Goal: Obtain resource: Obtain resource

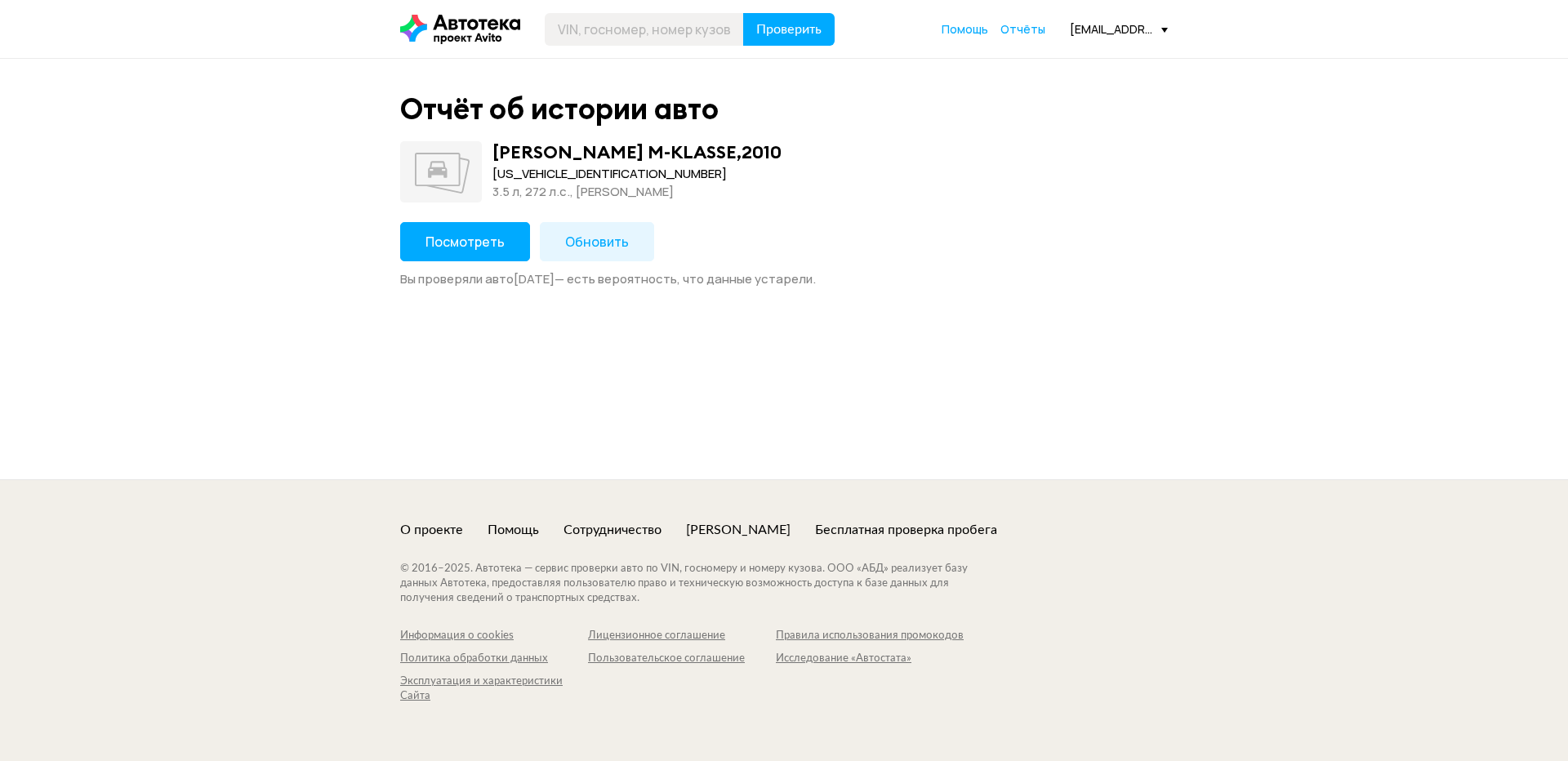
click at [482, 230] on button "Посмотреть" at bounding box center [464, 242] width 129 height 39
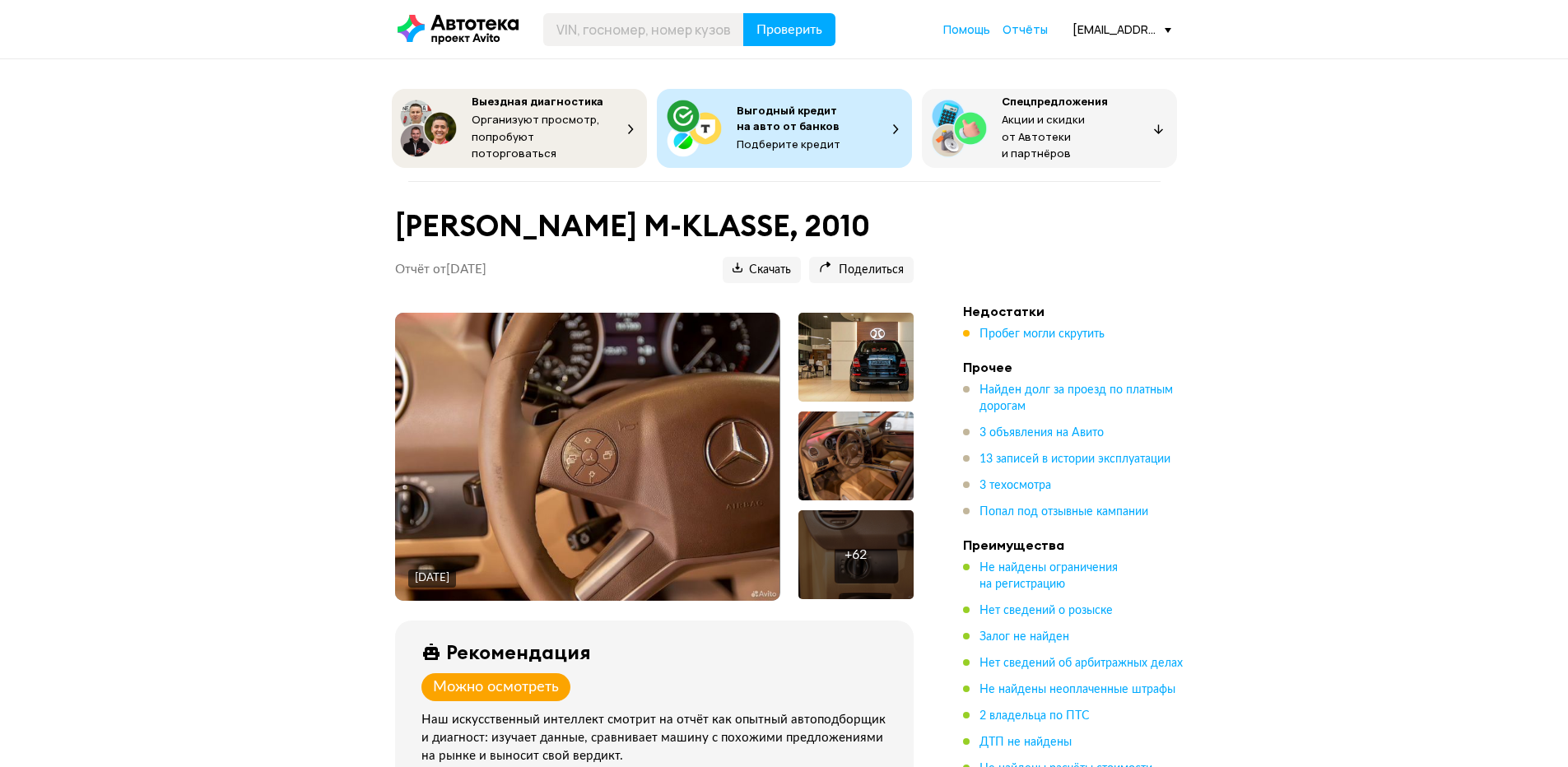
click at [864, 362] on div at bounding box center [856, 358] width 115 height 89
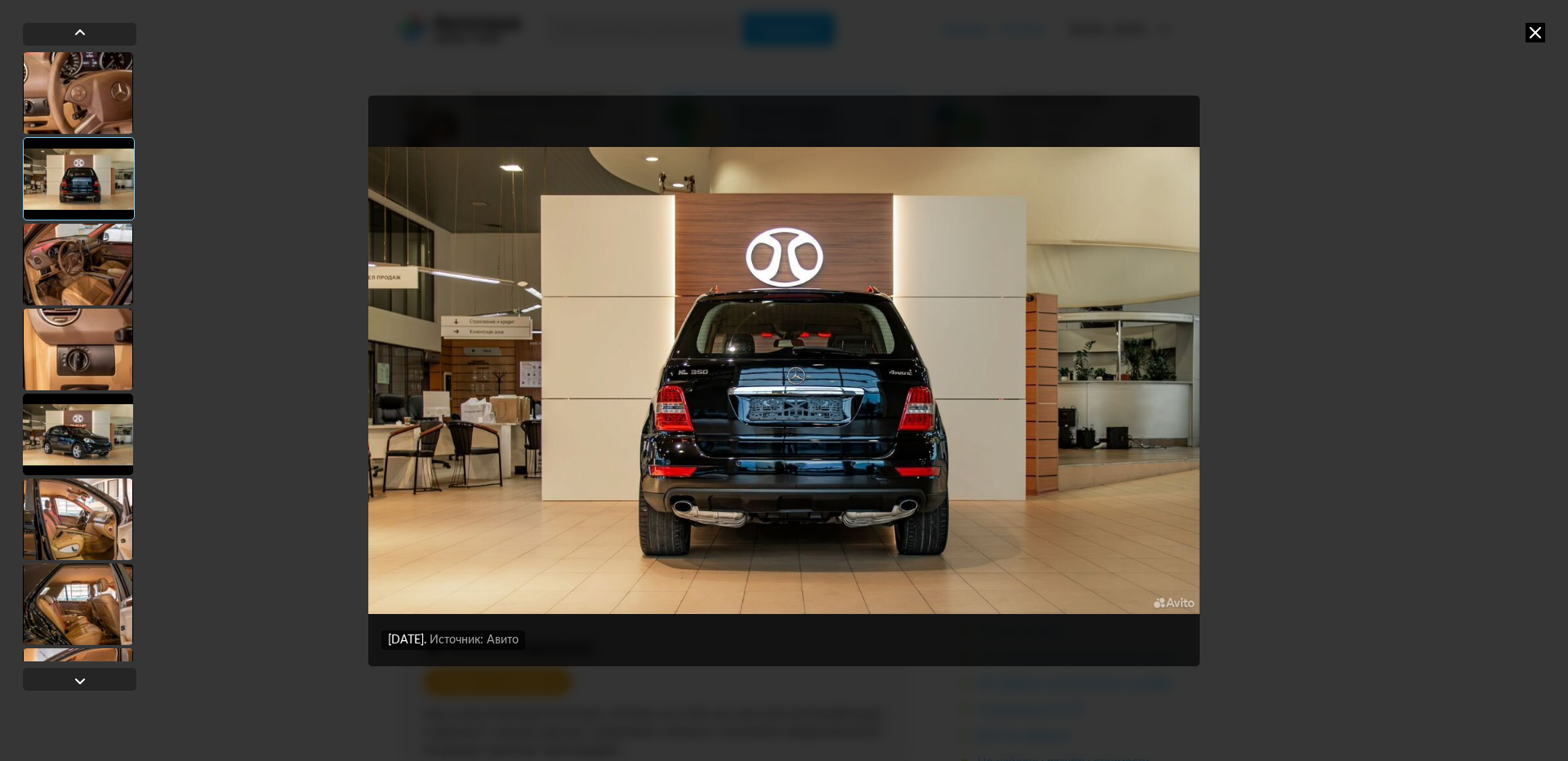
click at [59, 247] on div at bounding box center [78, 264] width 110 height 82
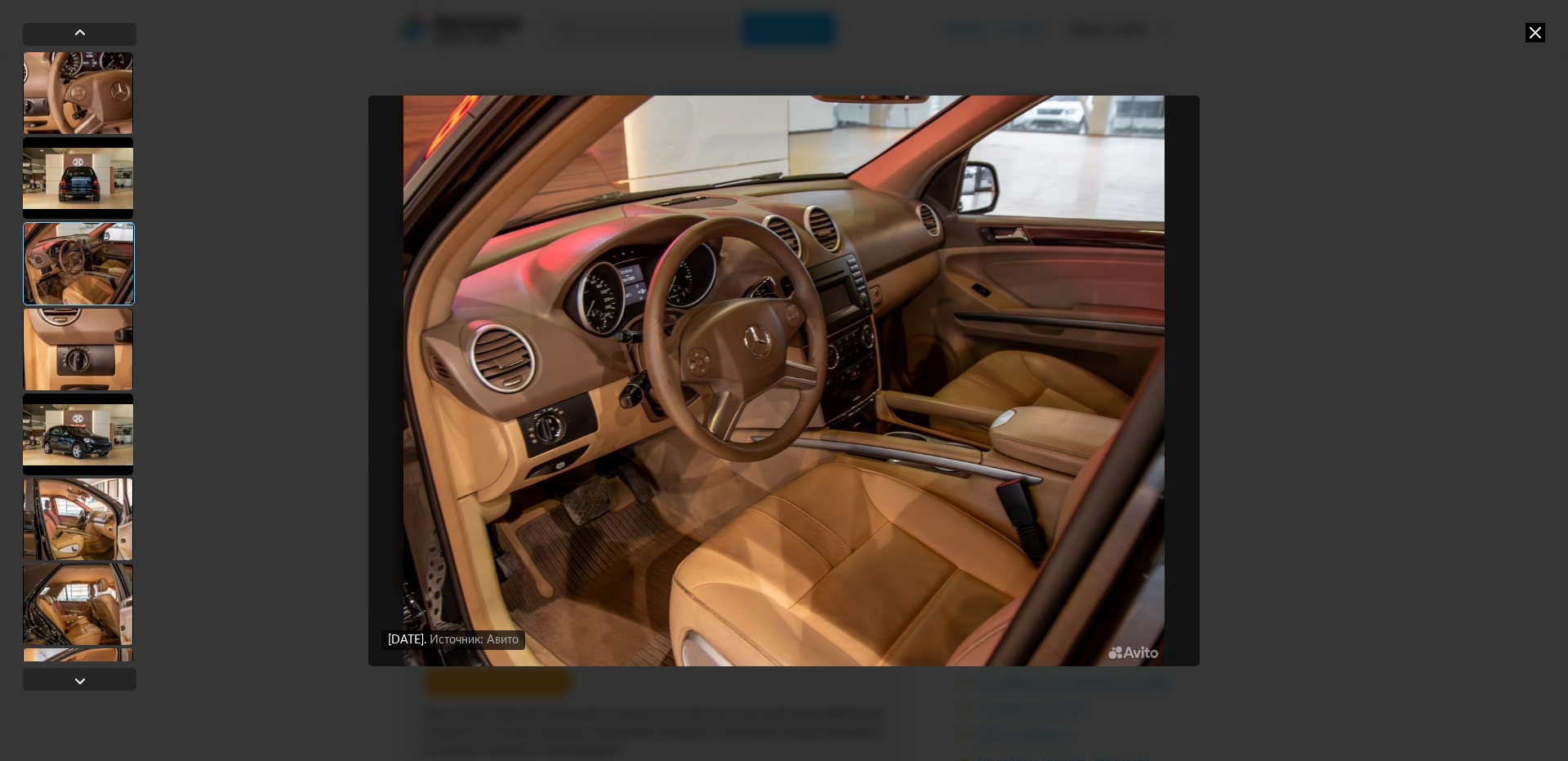
click at [99, 118] on div at bounding box center [78, 92] width 110 height 82
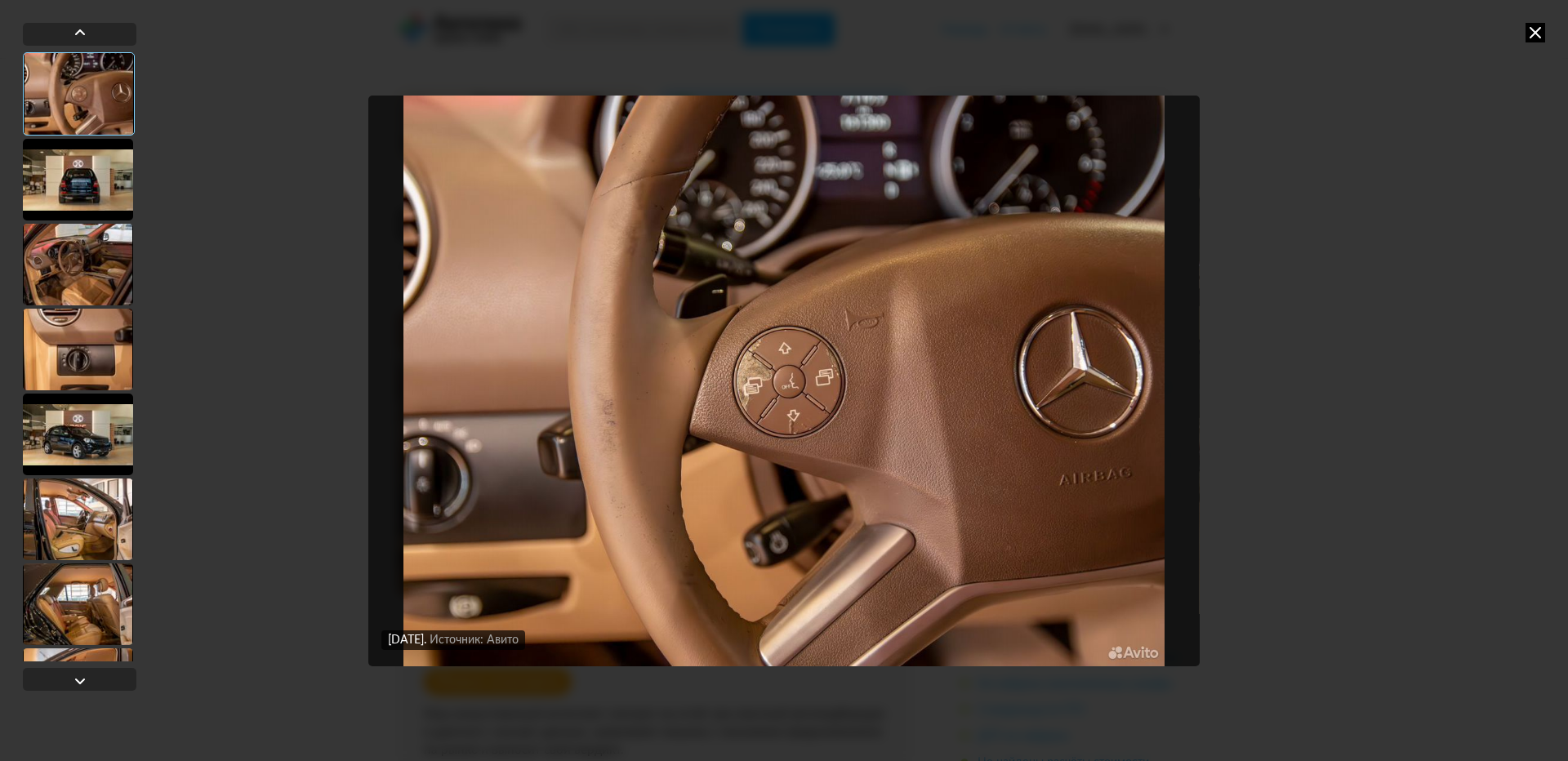
click at [85, 431] on div at bounding box center [78, 434] width 110 height 82
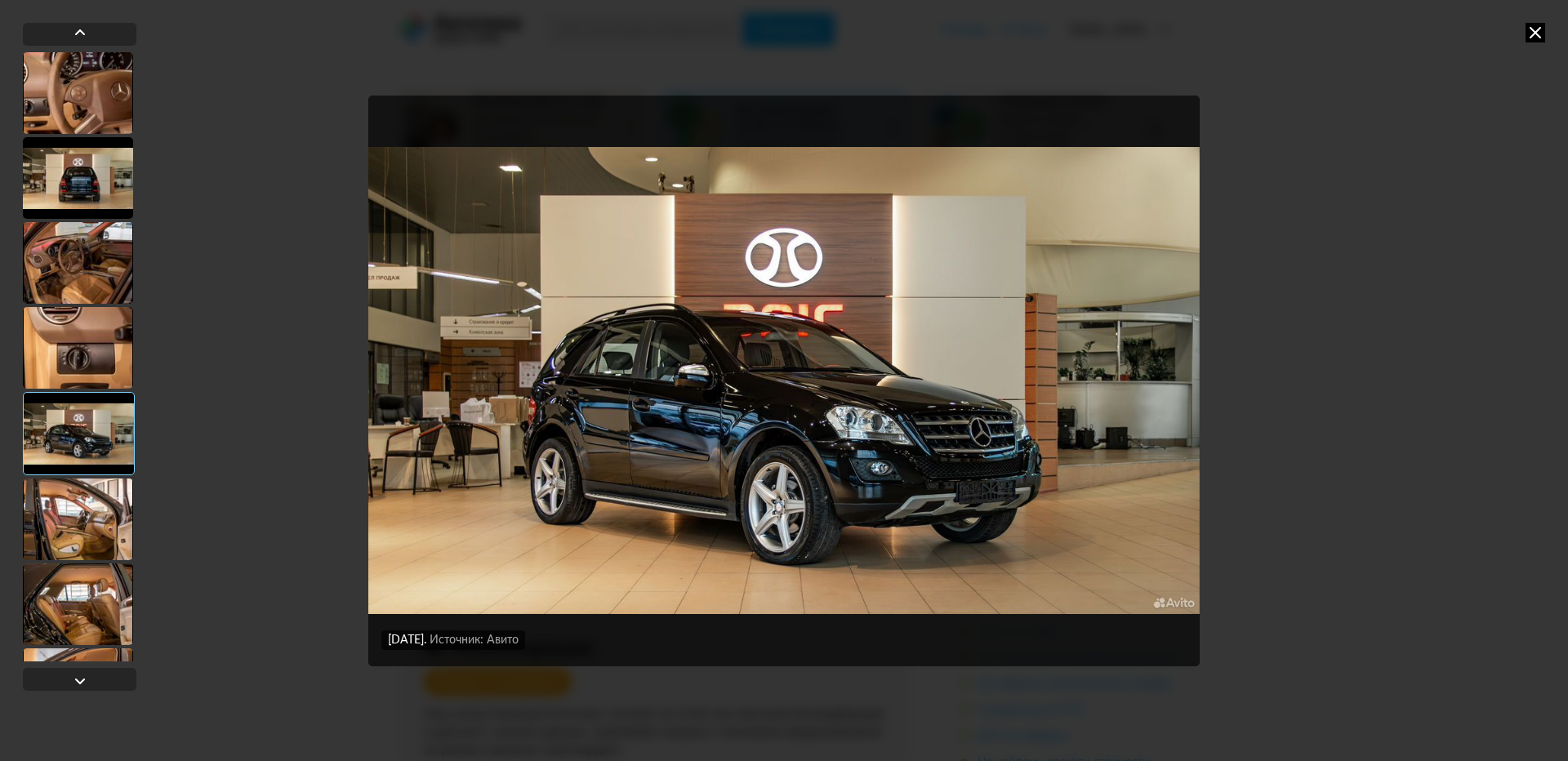
click at [93, 532] on div at bounding box center [78, 519] width 110 height 82
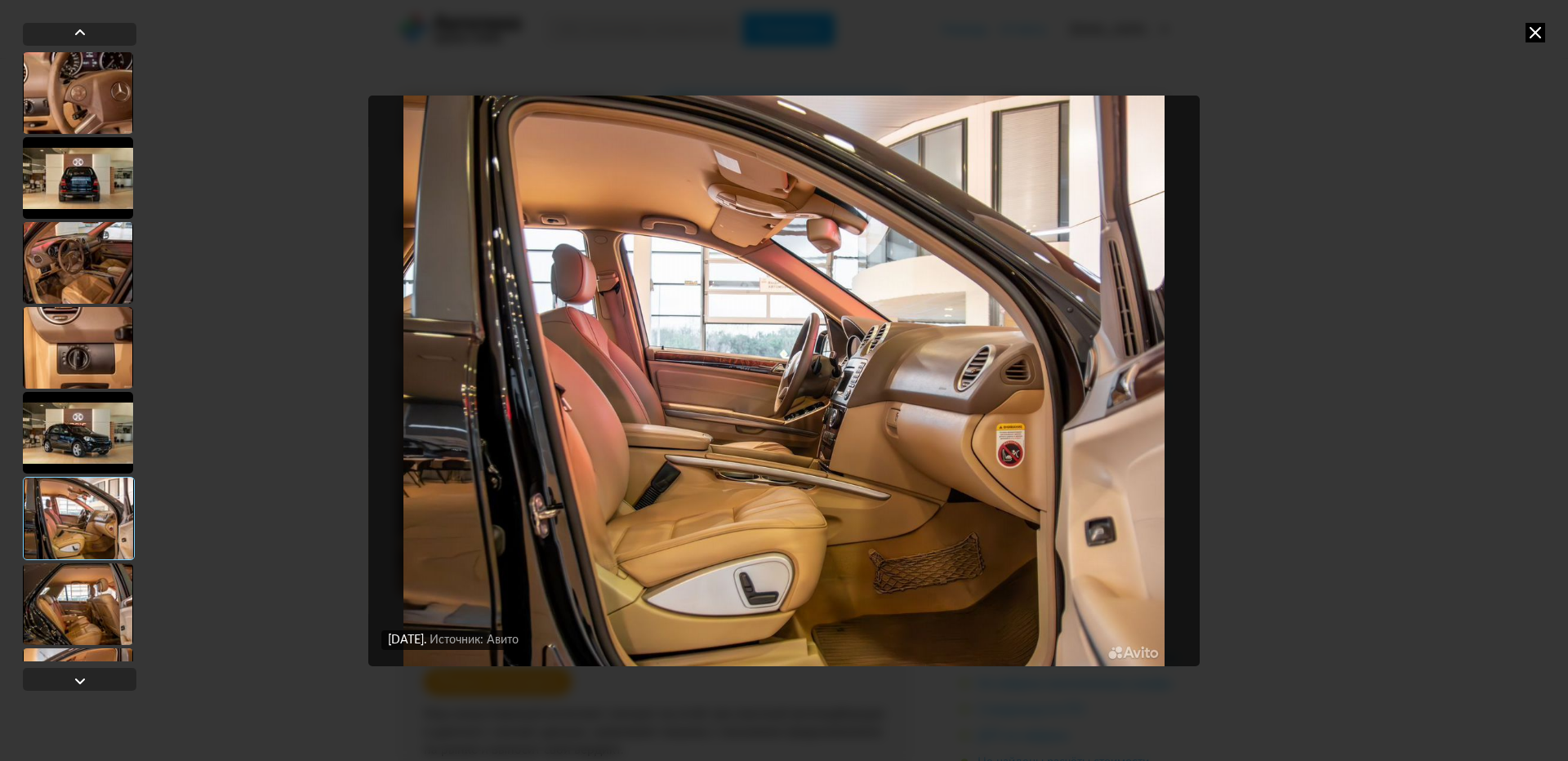
click at [70, 602] on div at bounding box center [78, 604] width 110 height 82
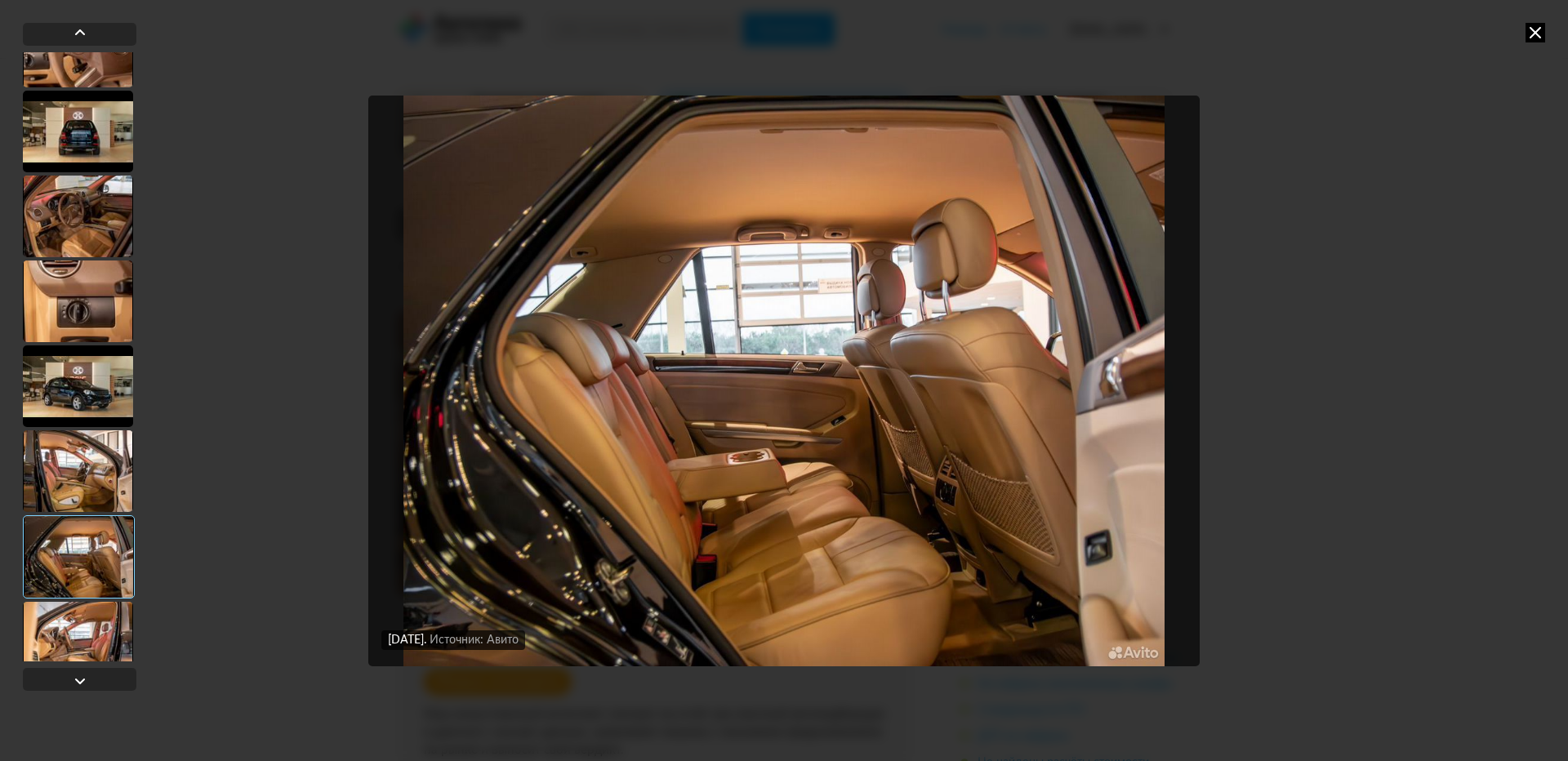
scroll to position [245, 0]
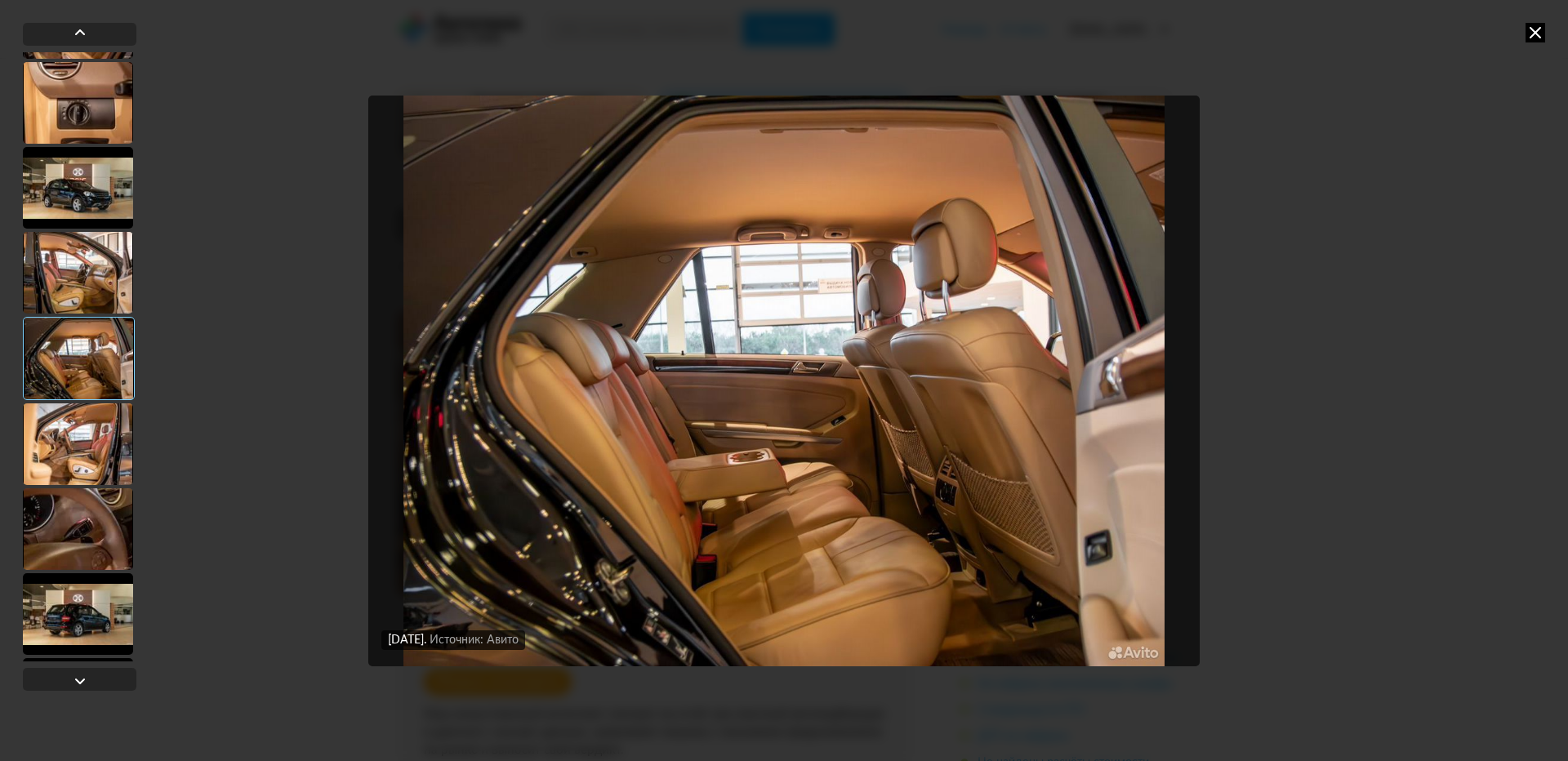
click at [99, 498] on div at bounding box center [78, 529] width 110 height 82
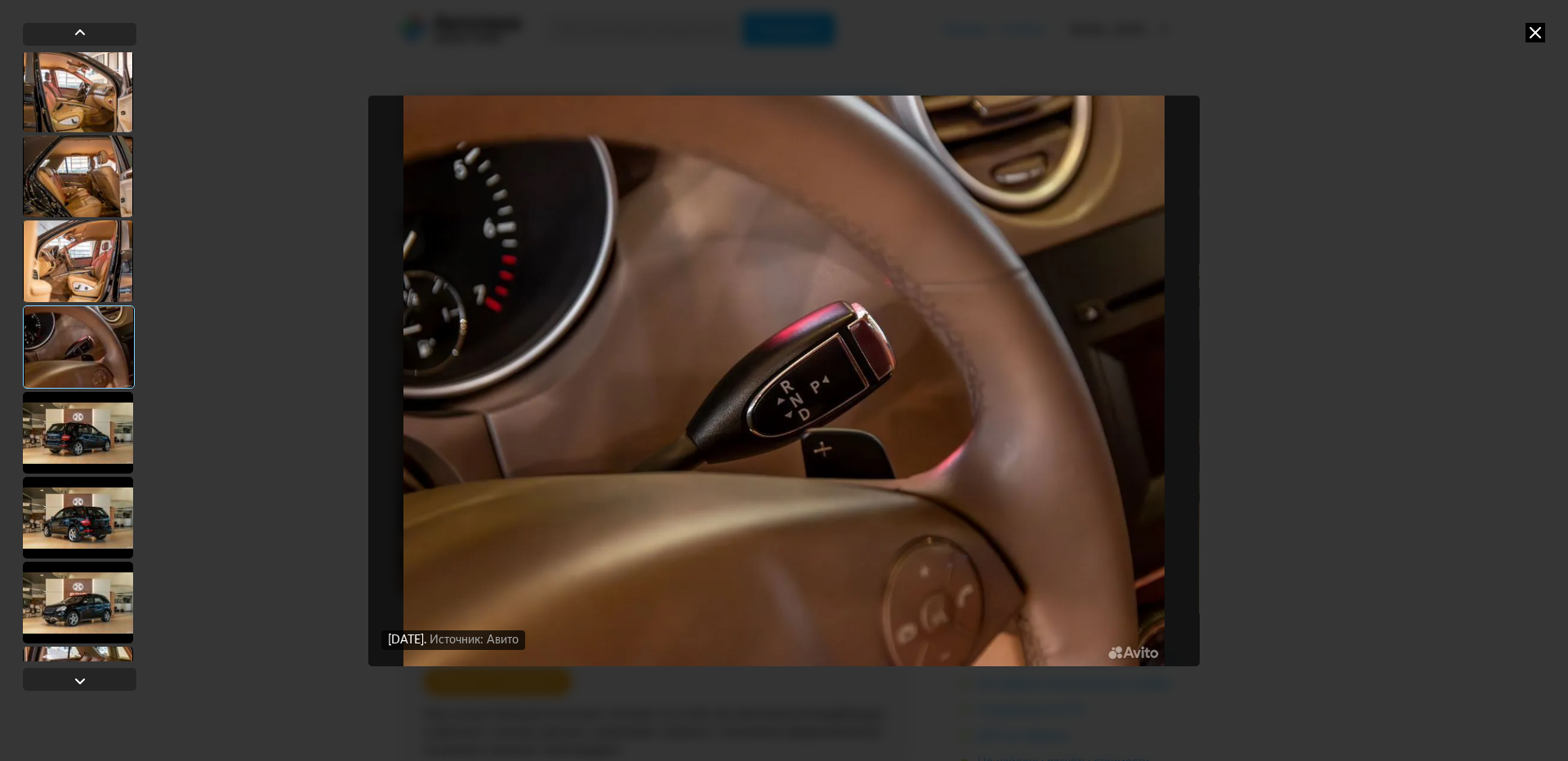
scroll to position [490, 0]
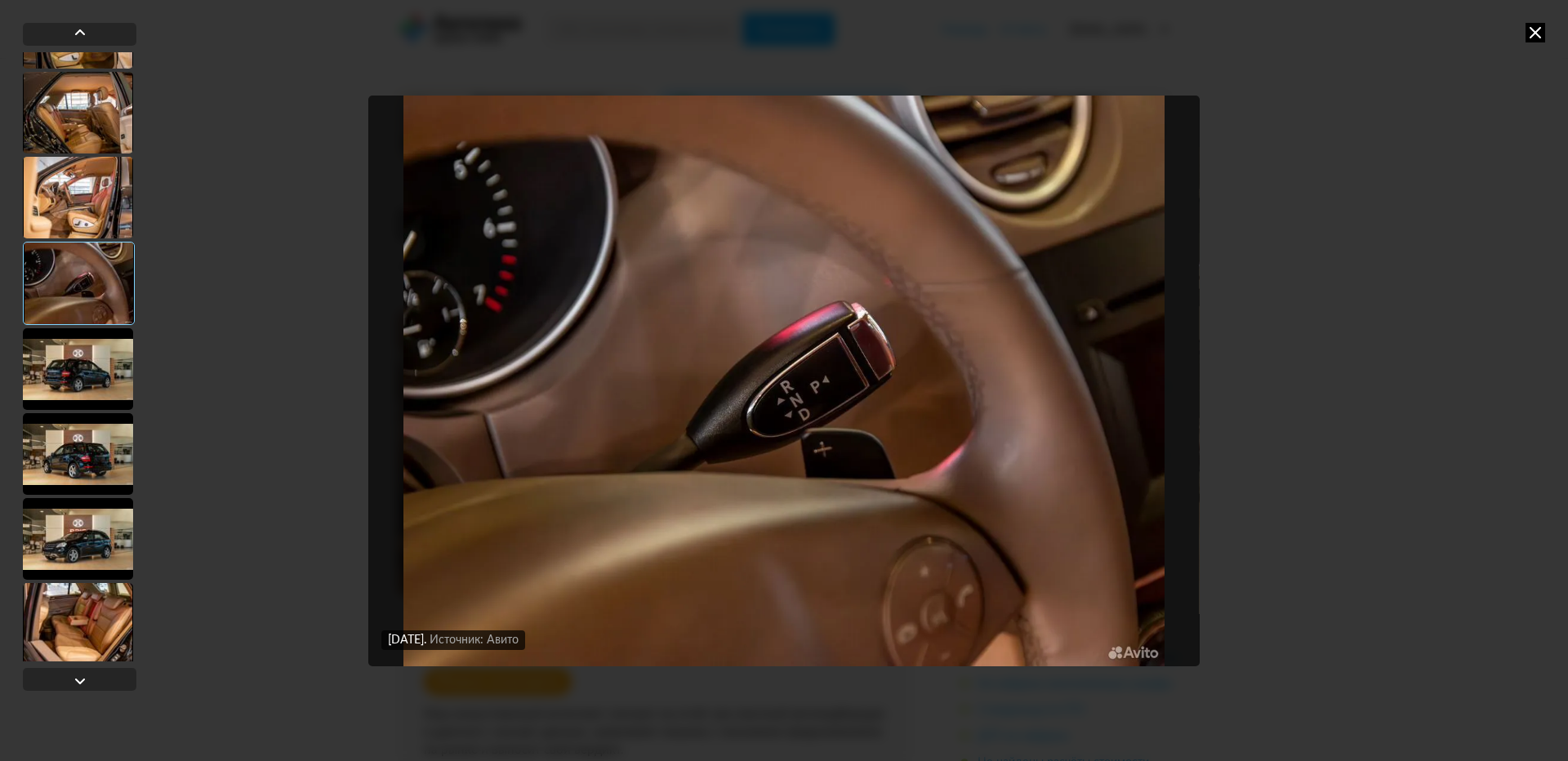
click at [89, 466] on div at bounding box center [78, 454] width 110 height 82
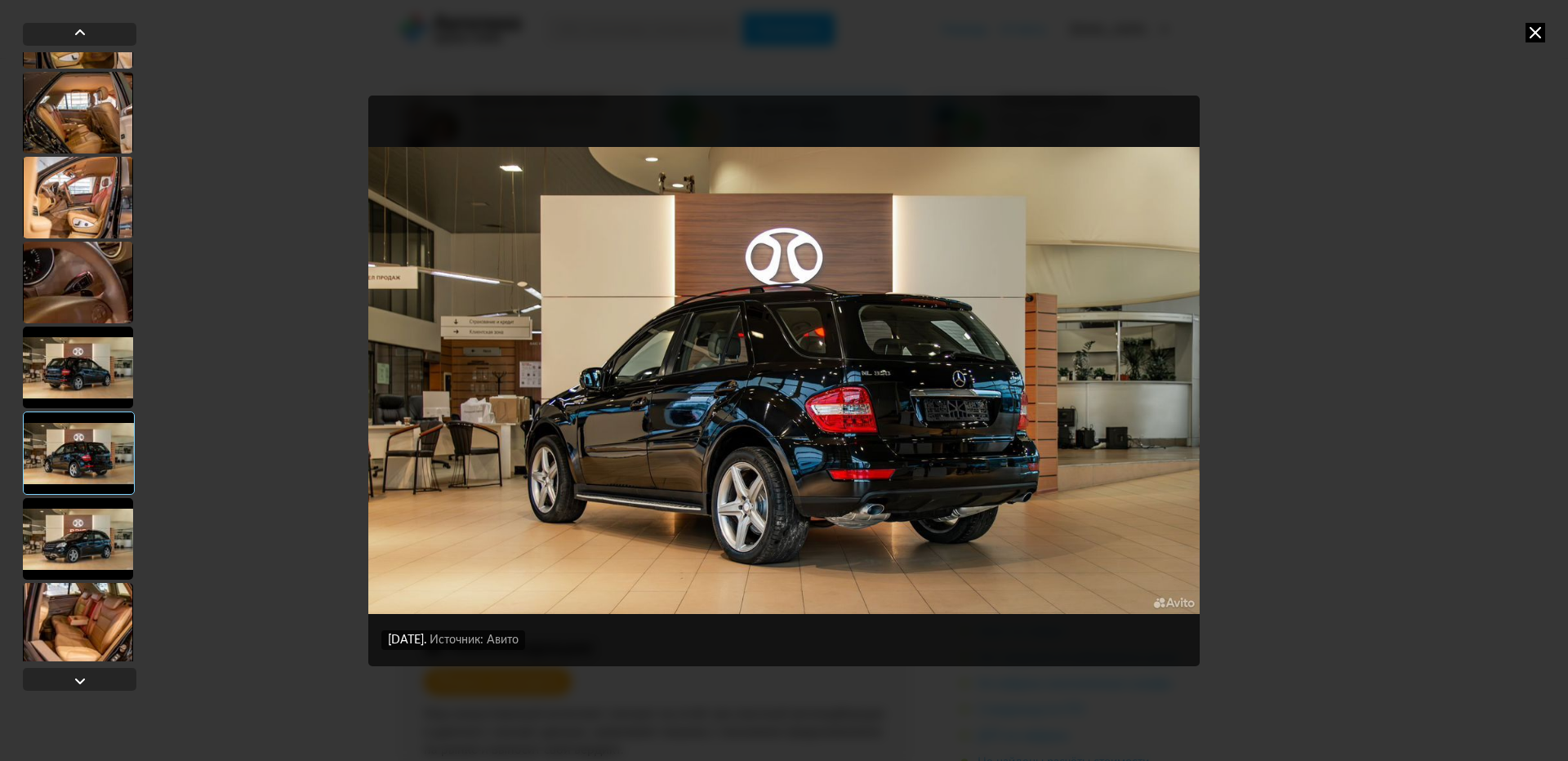
click at [72, 544] on div at bounding box center [78, 538] width 110 height 82
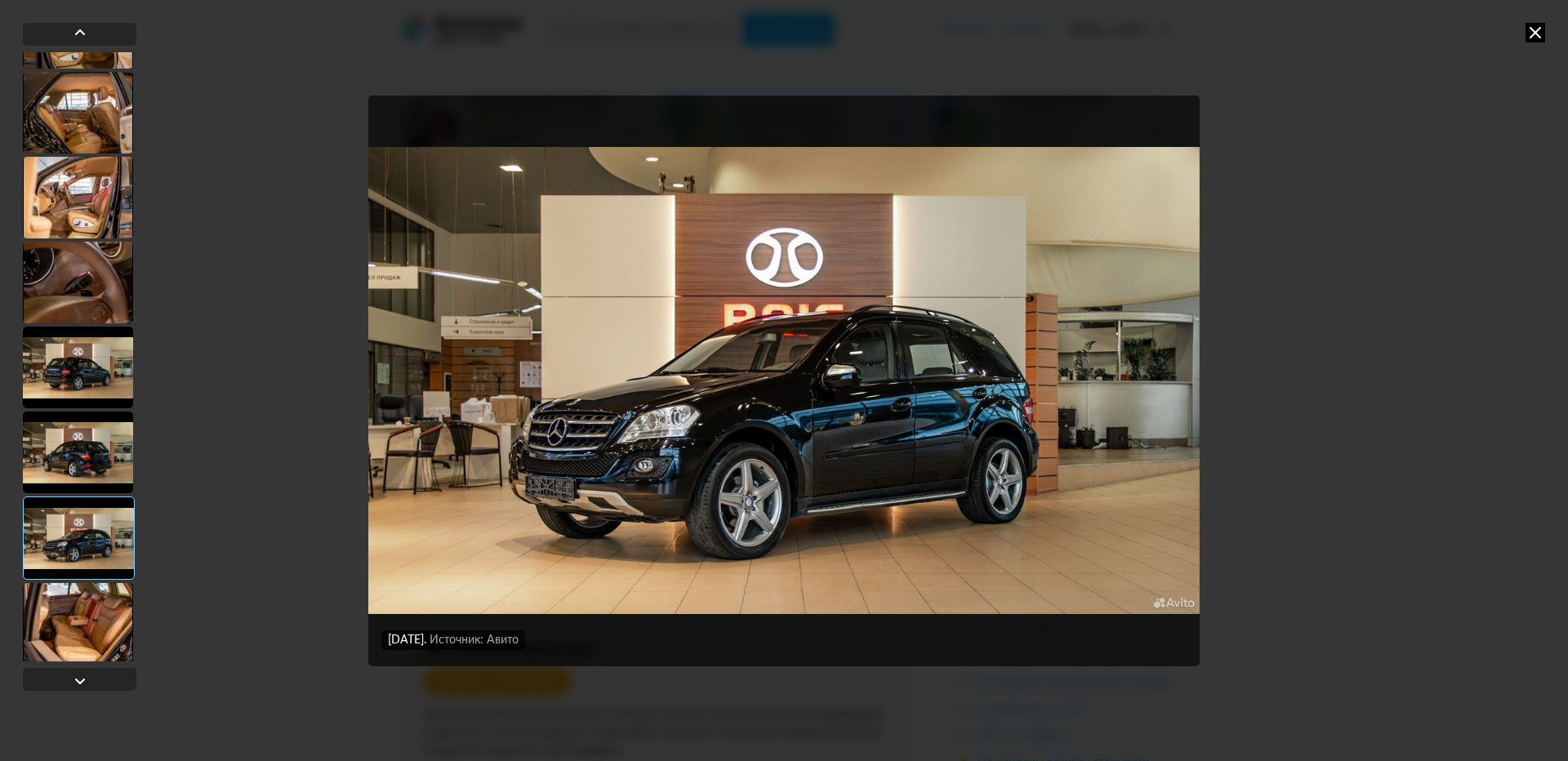
click at [105, 369] on div at bounding box center [78, 368] width 110 height 82
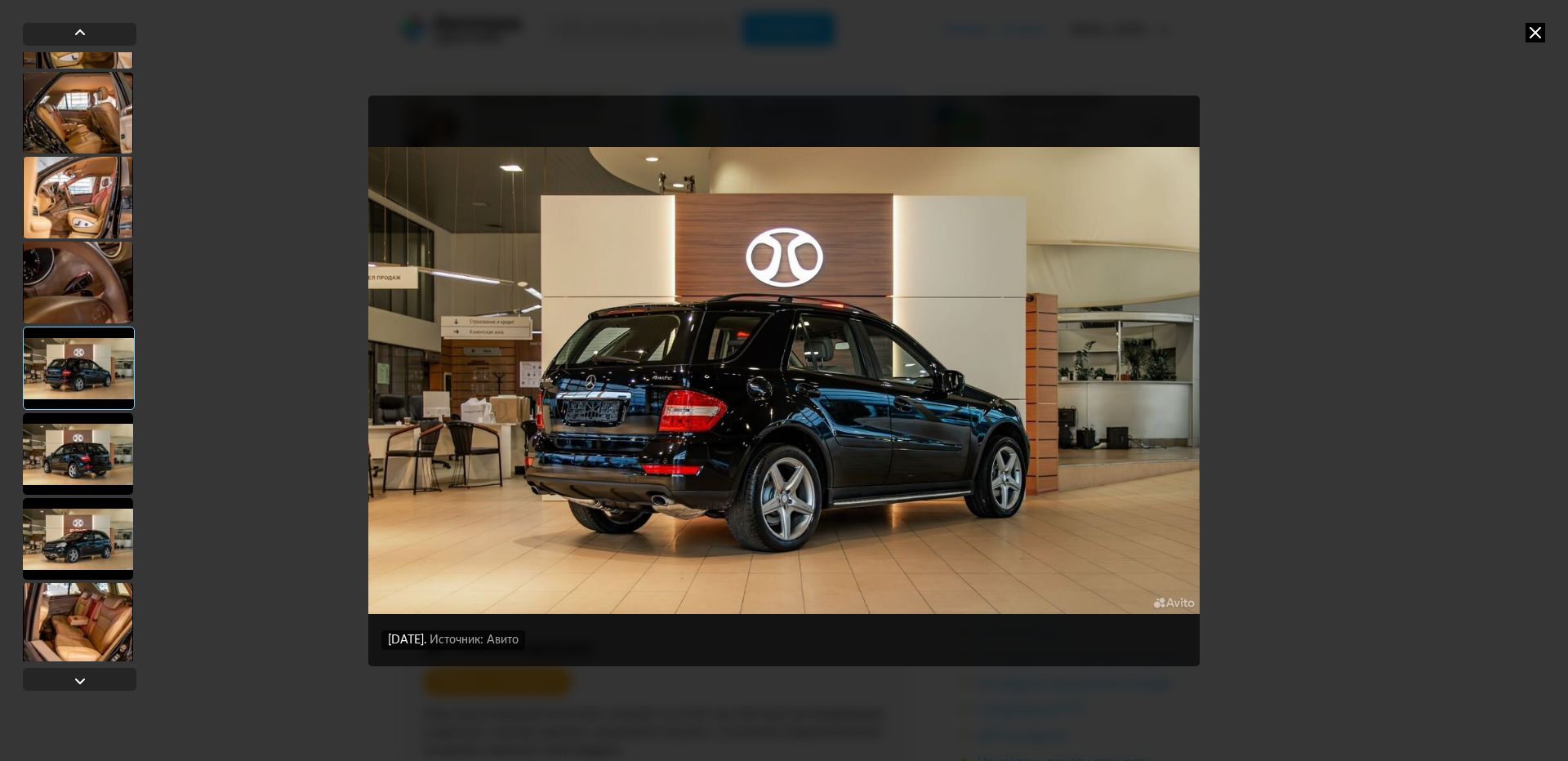
click at [90, 434] on div at bounding box center [78, 454] width 110 height 82
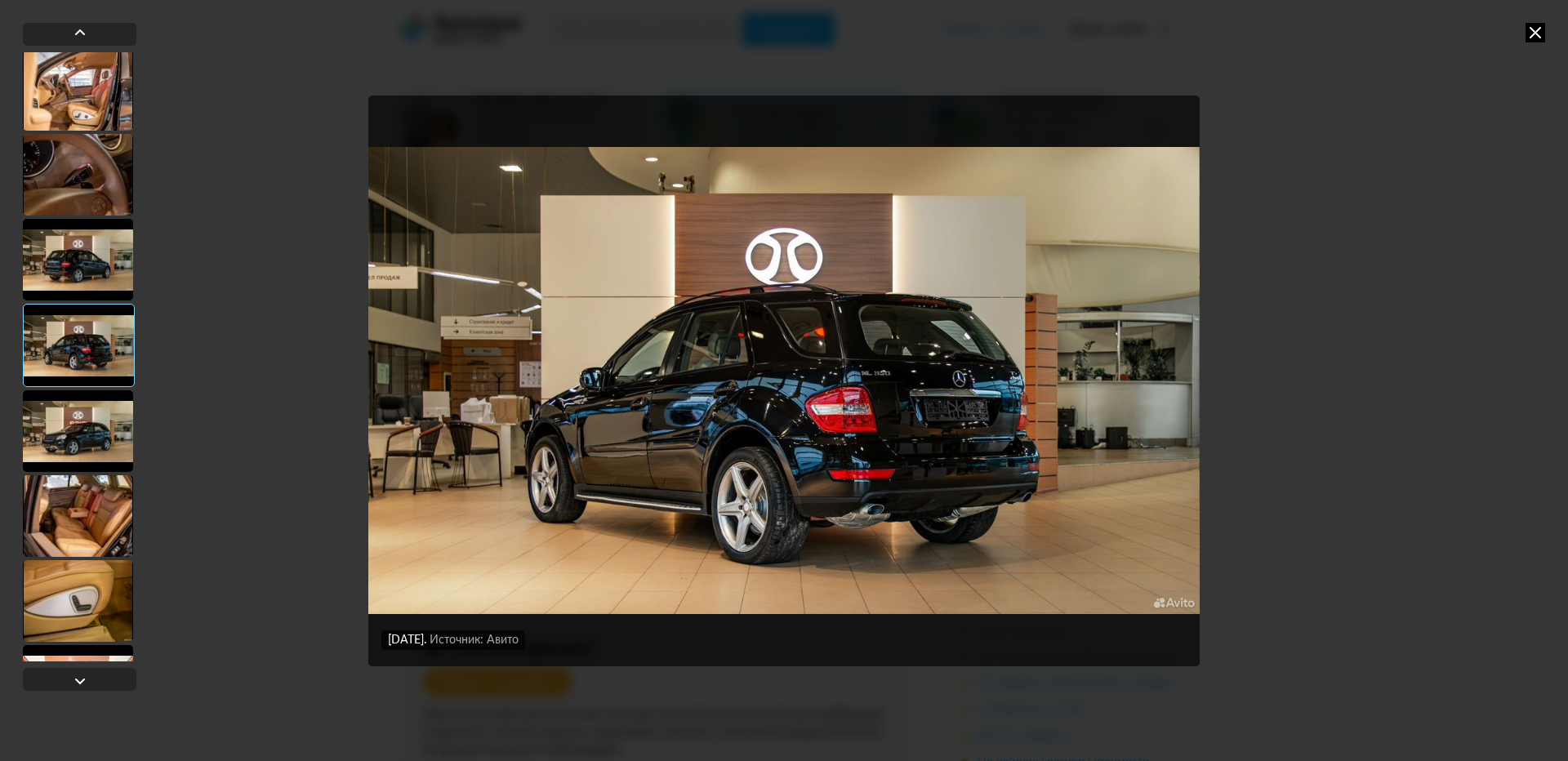
scroll to position [735, 0]
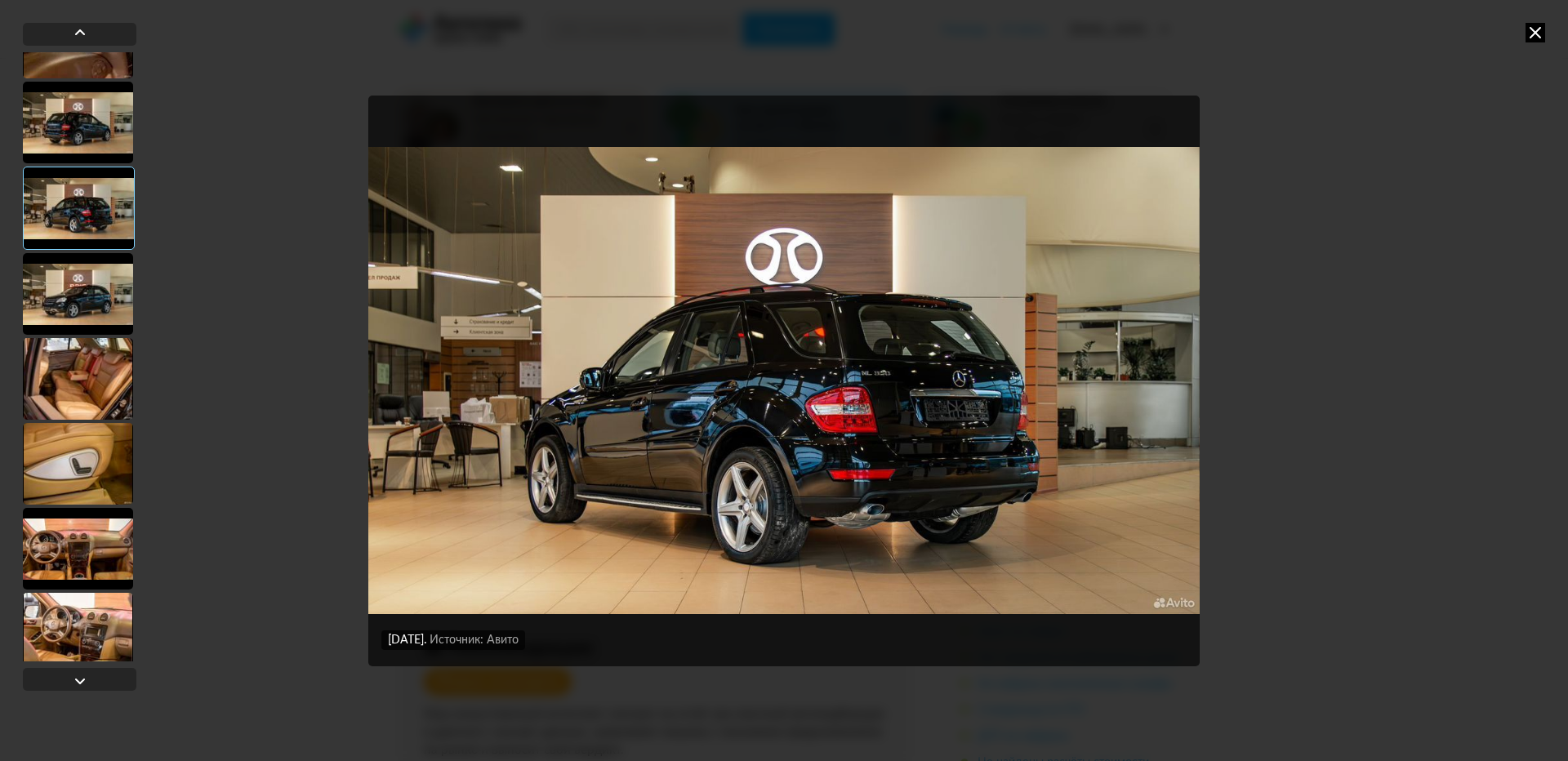
click at [83, 461] on div at bounding box center [78, 464] width 110 height 82
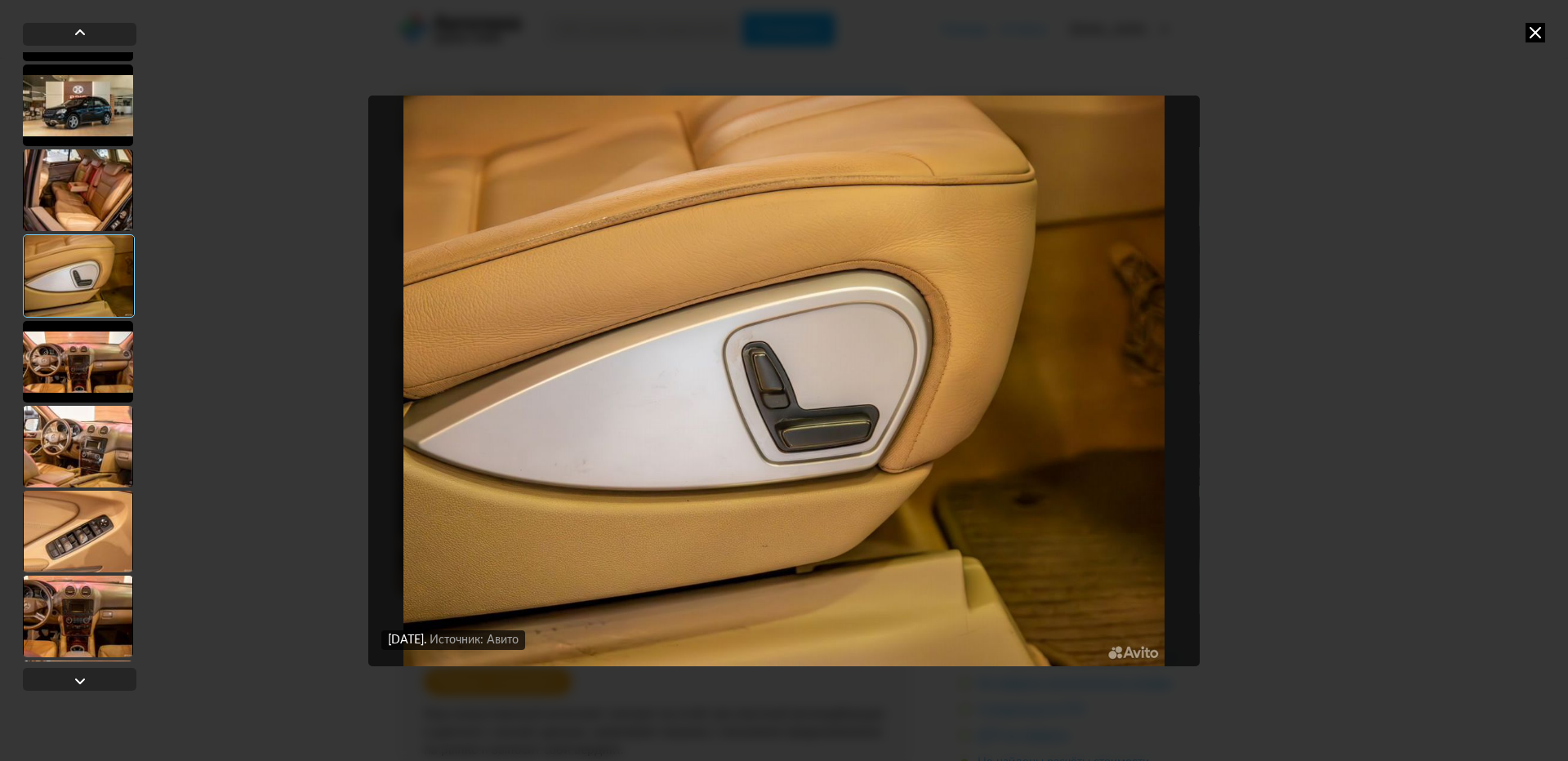
scroll to position [981, 0]
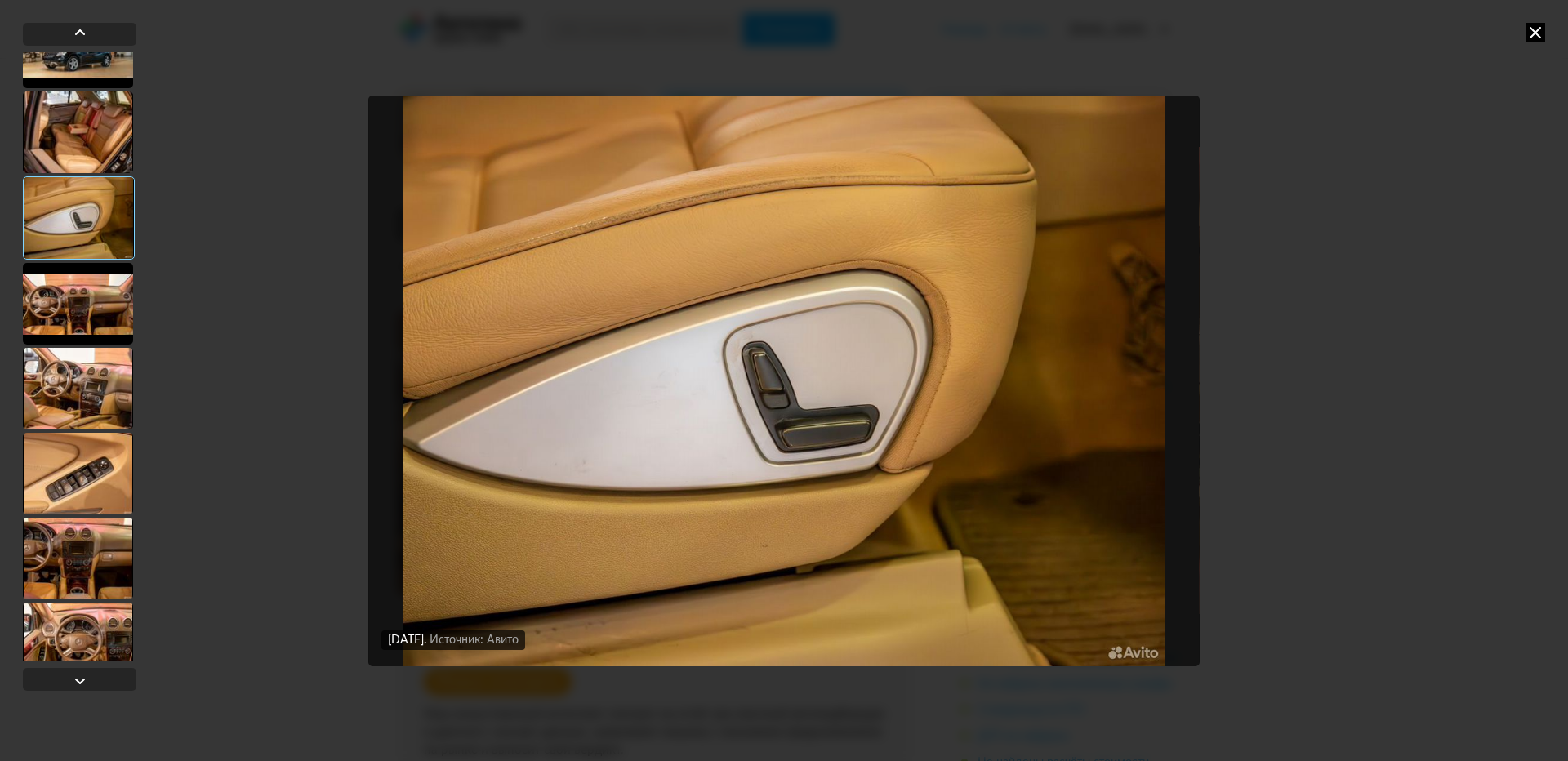
click at [102, 378] on div at bounding box center [78, 389] width 110 height 82
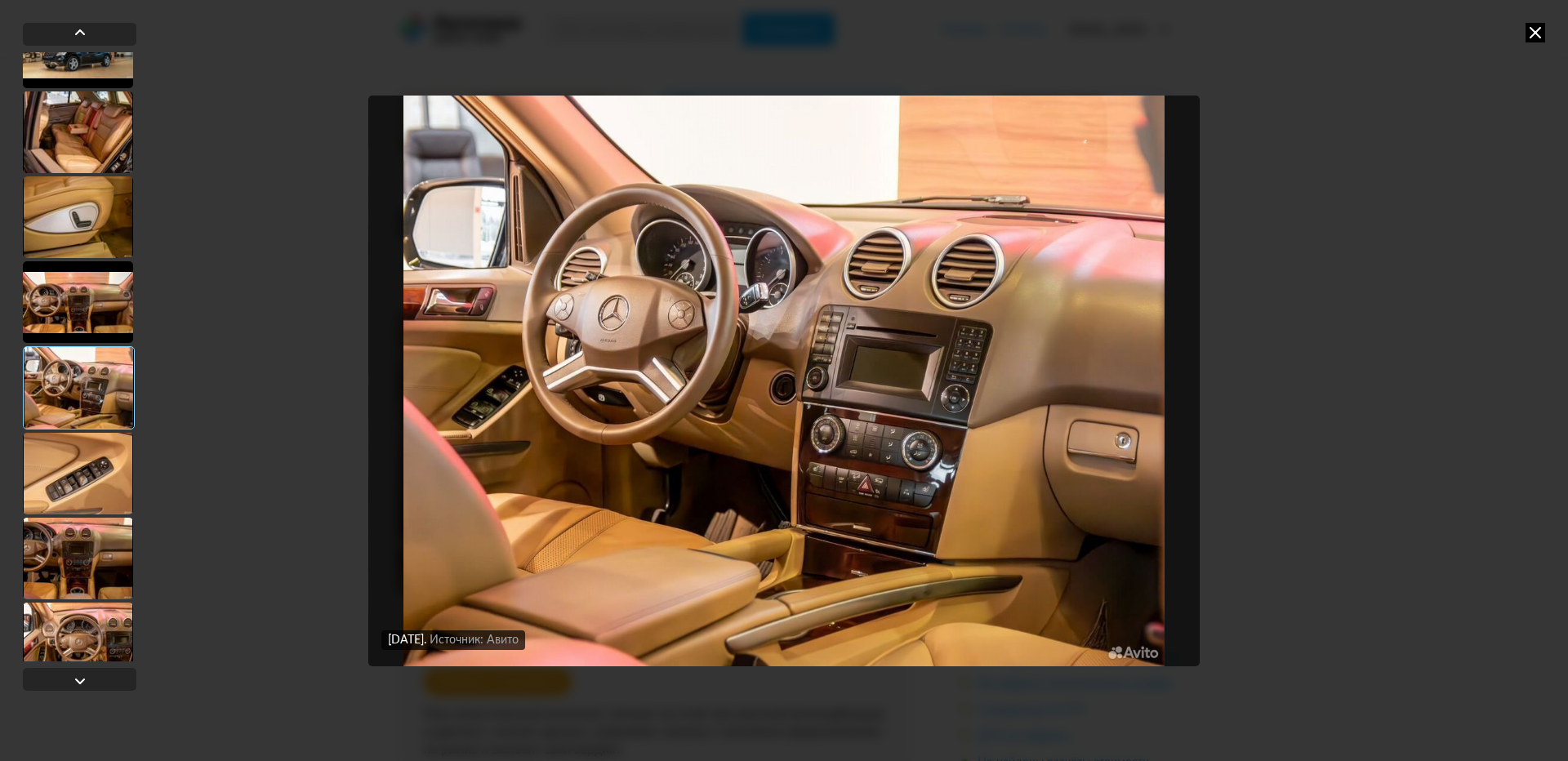
click at [80, 288] on div at bounding box center [78, 301] width 110 height 82
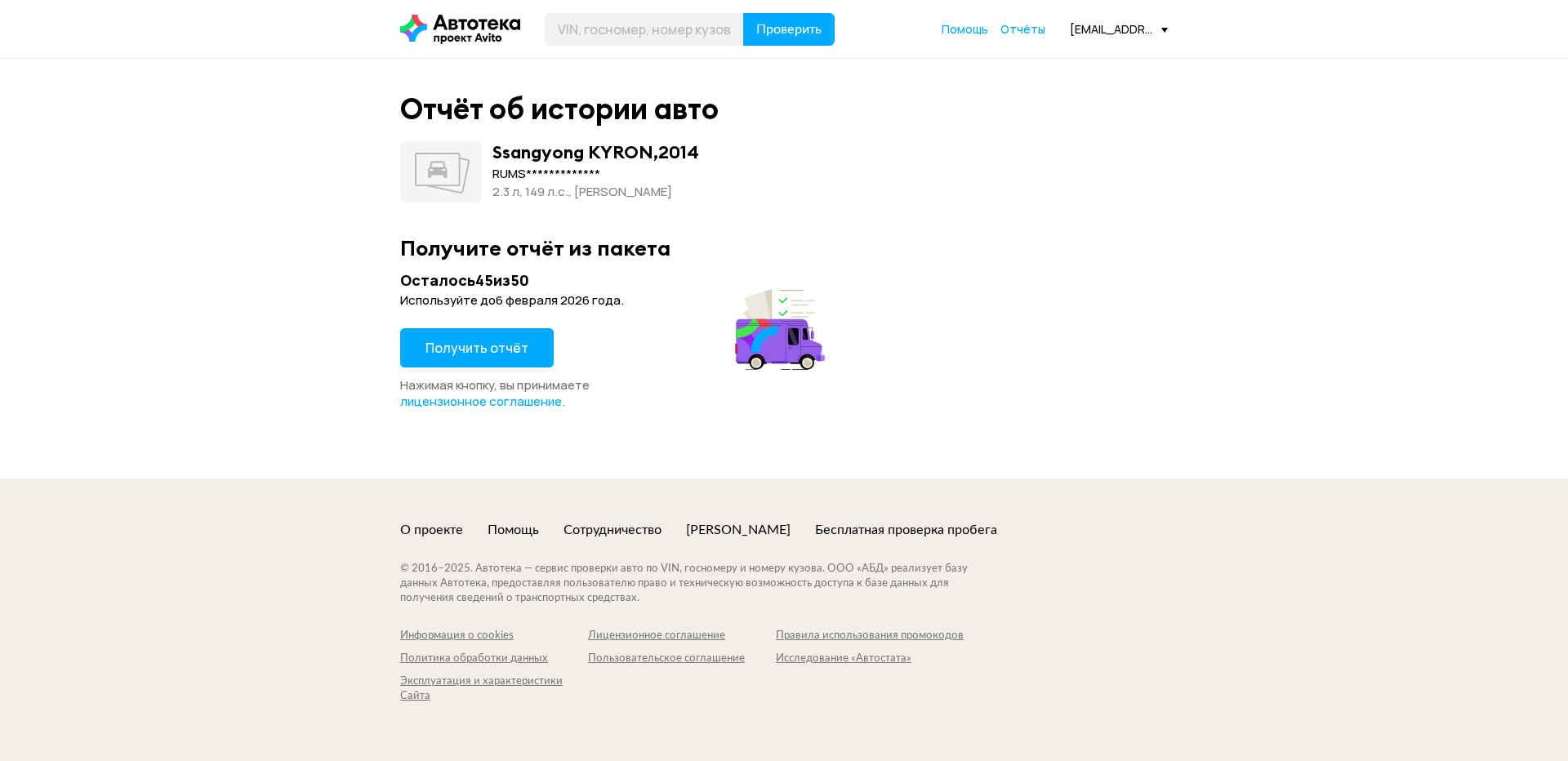
click at [423, 345] on button "Получить отчёт" at bounding box center [477, 347] width 153 height 39
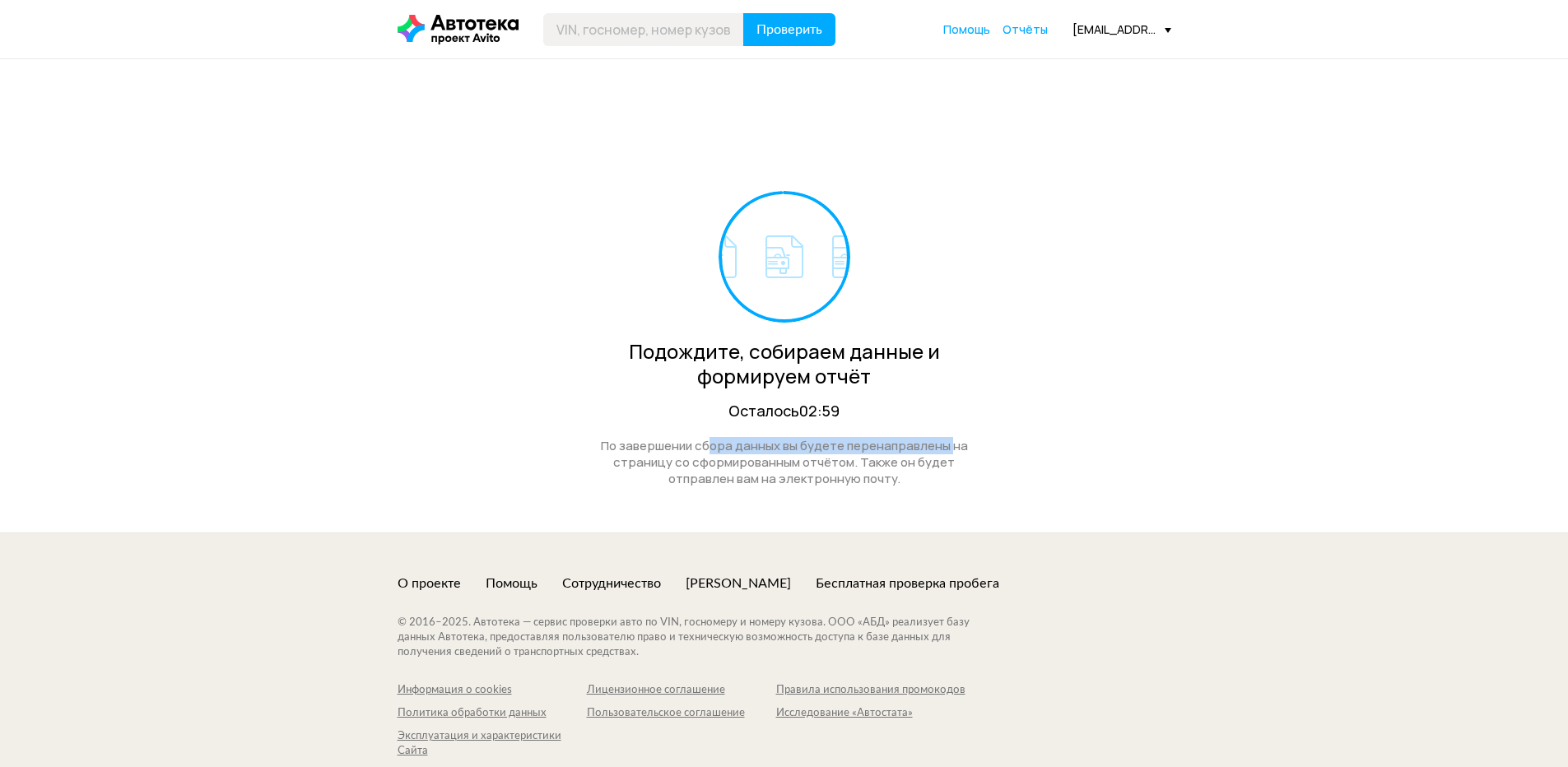
drag, startPoint x: 713, startPoint y: 429, endPoint x: 949, endPoint y: 429, distance: 236.0
click at [949, 429] on div "Подождите, собираем данные и формируем отчёт Осталось 02:59 По завершении сбора…" at bounding box center [784, 339] width 403 height 296
click at [970, 369] on div "Подождите, собираем данные и формируем отчёт" at bounding box center [784, 364] width 403 height 49
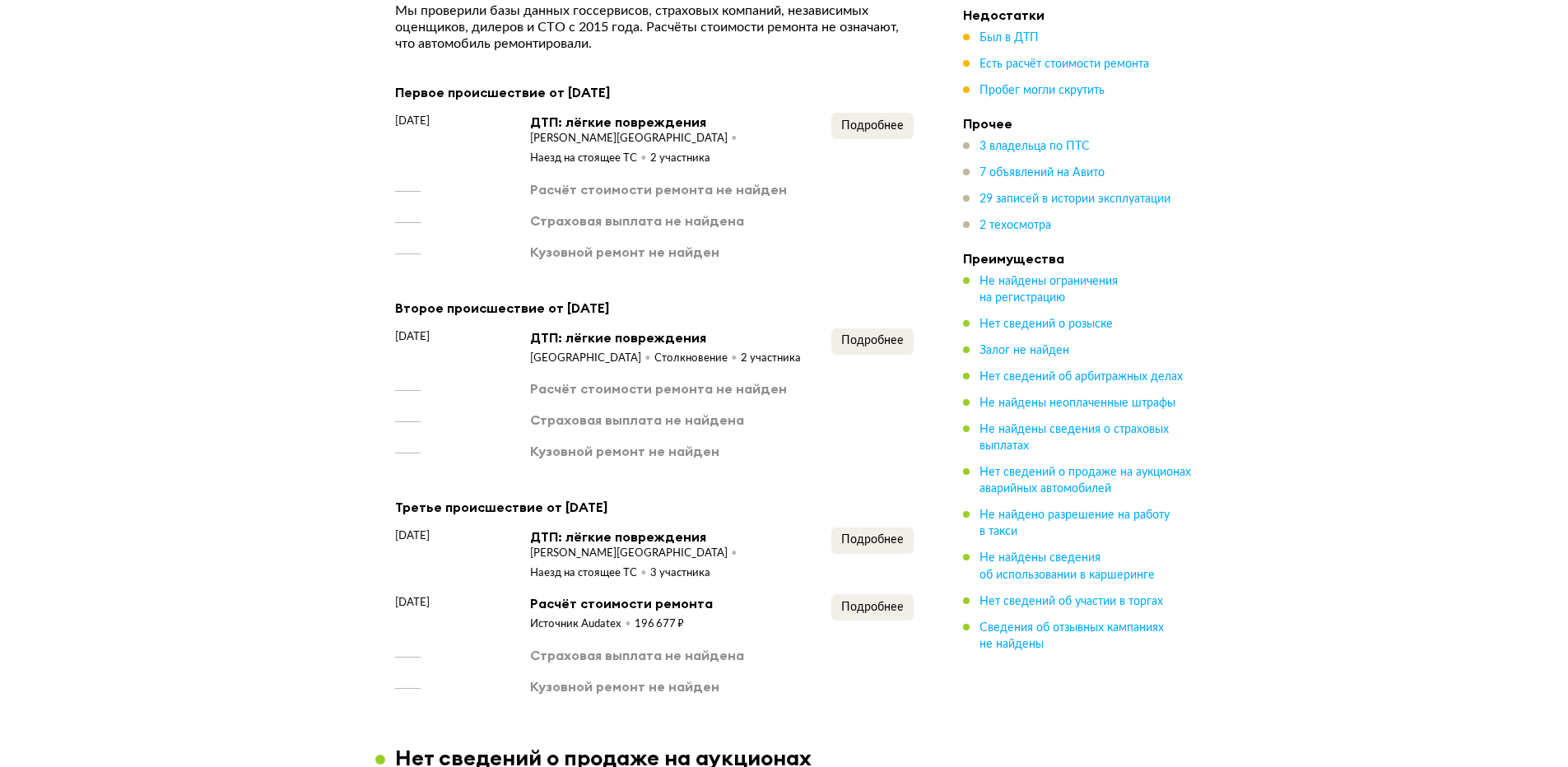
scroll to position [2635, 0]
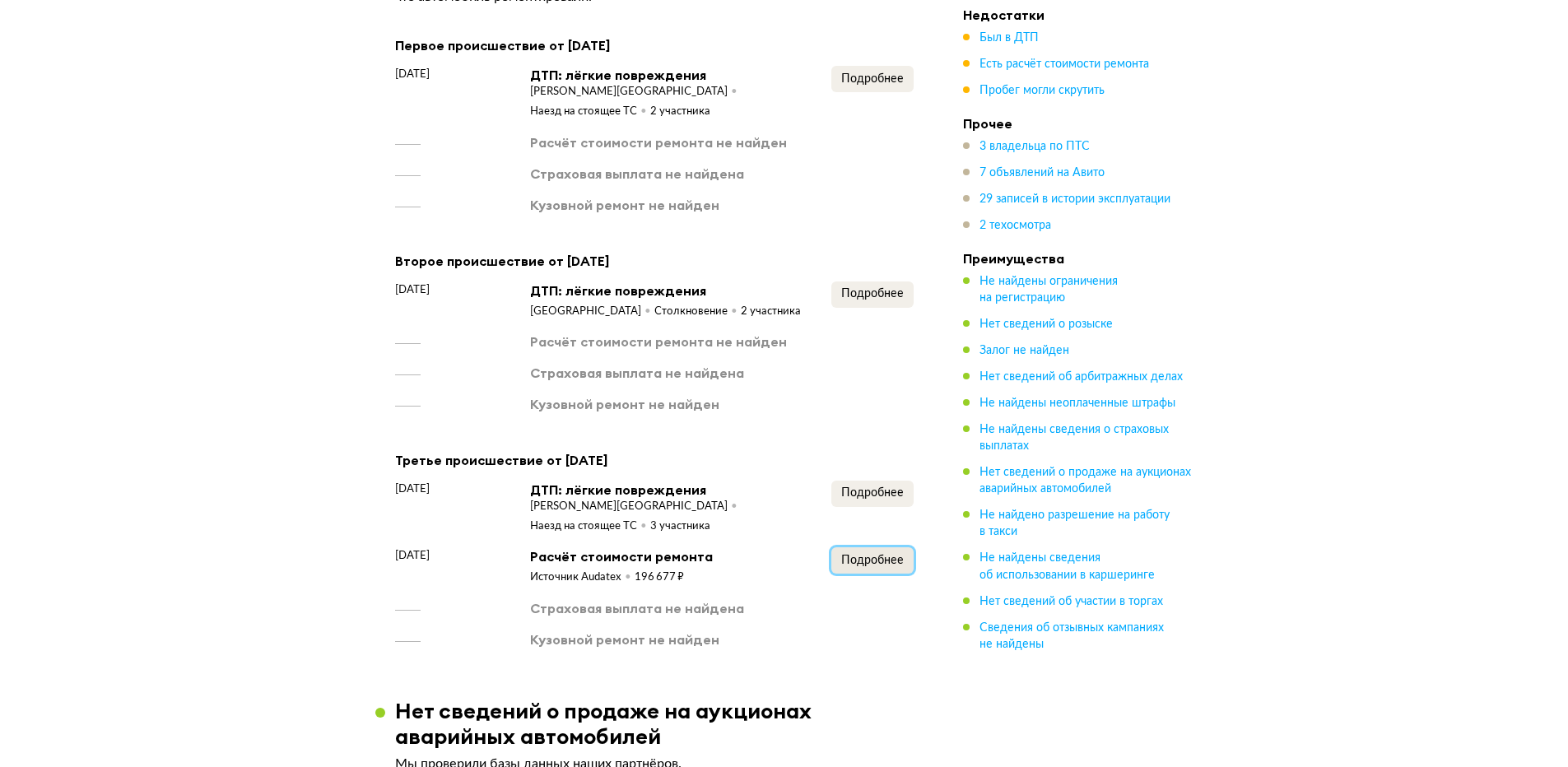
click at [886, 555] on span "Подробнее" at bounding box center [872, 561] width 63 height 12
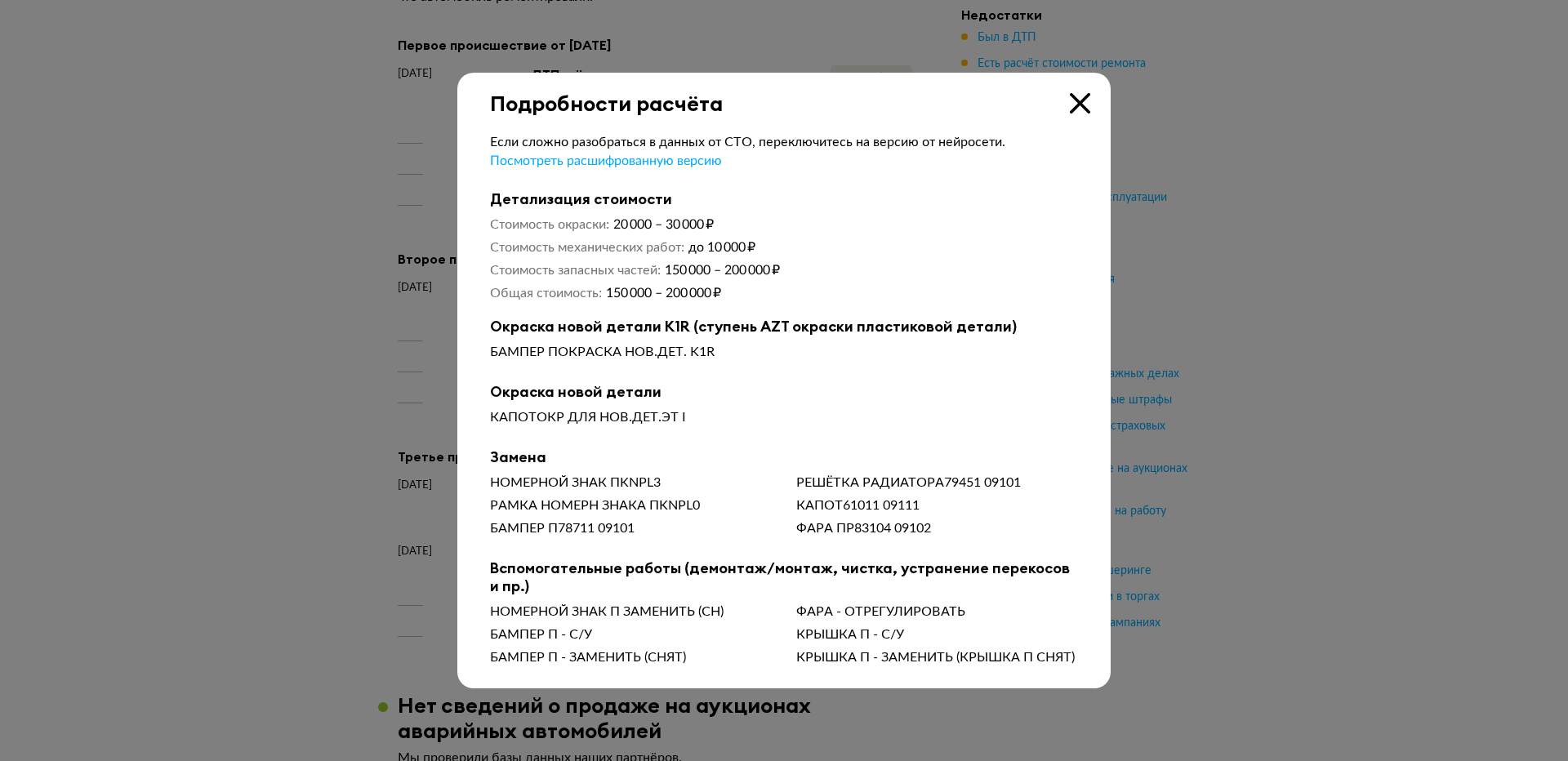
click at [1339, 522] on div at bounding box center [784, 380] width 1568 height 761
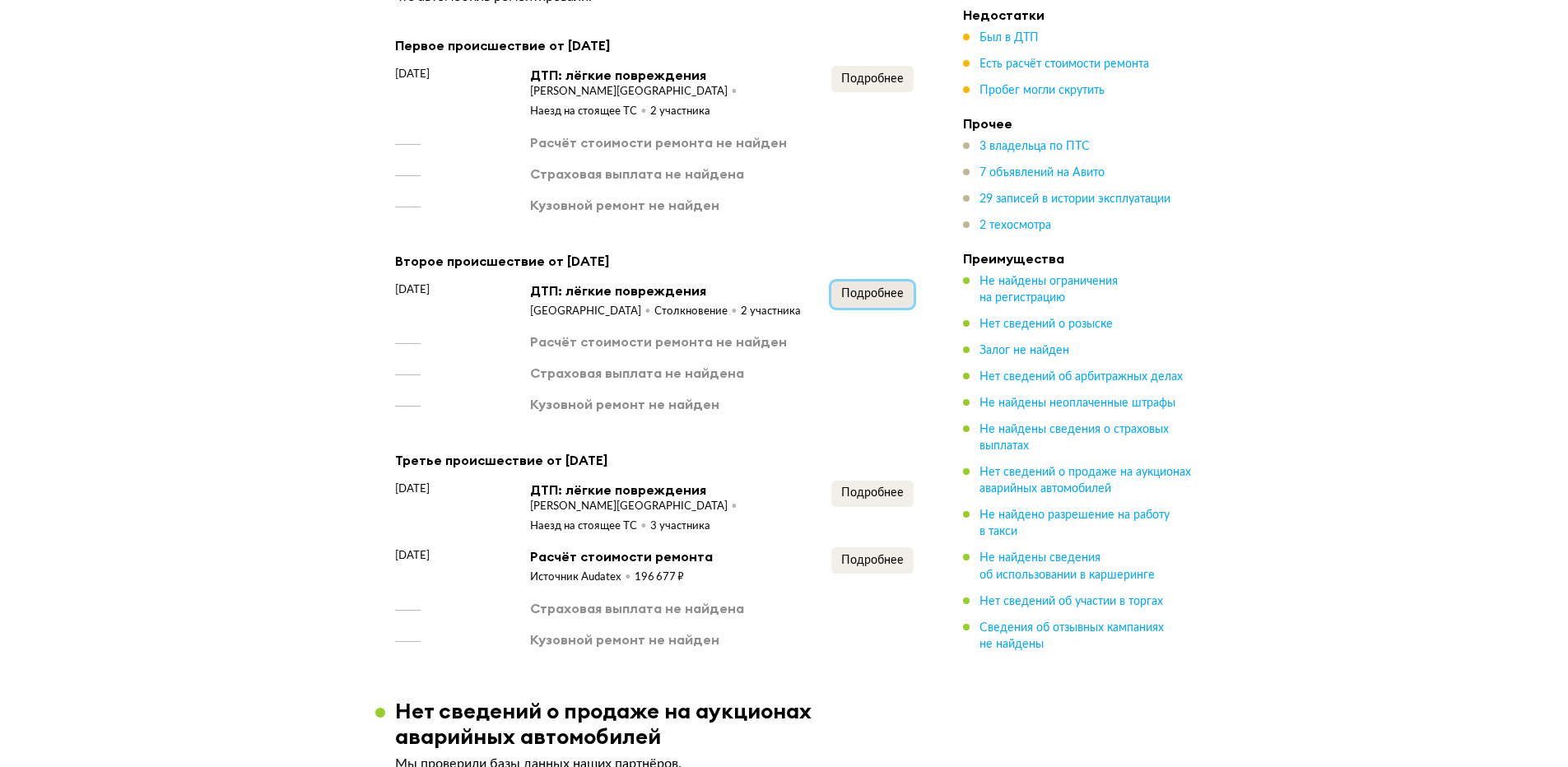
click at [878, 288] on span "Подробнее" at bounding box center [872, 294] width 63 height 12
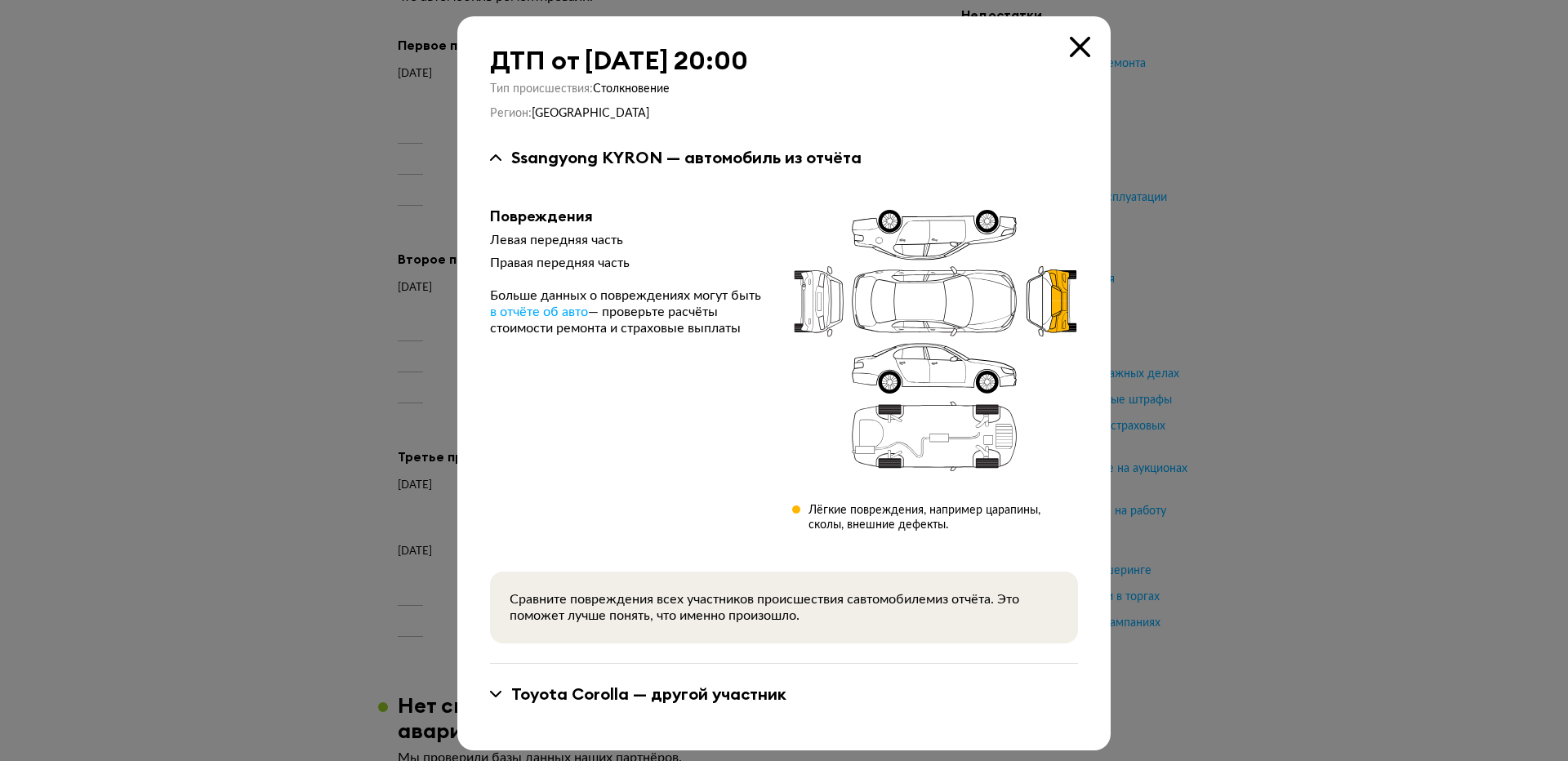
click at [1272, 338] on div at bounding box center [784, 380] width 1568 height 761
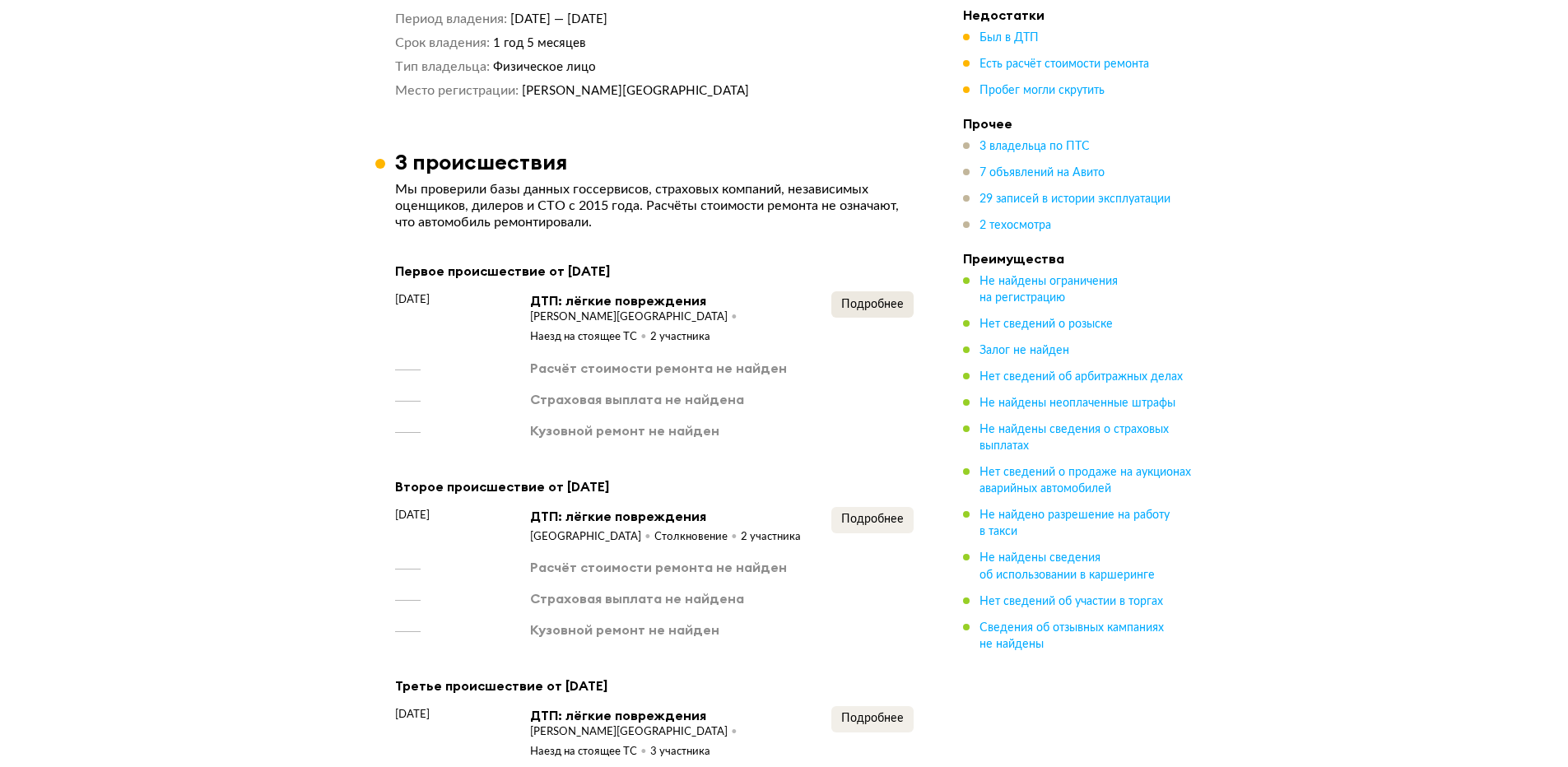
scroll to position [2388, 0]
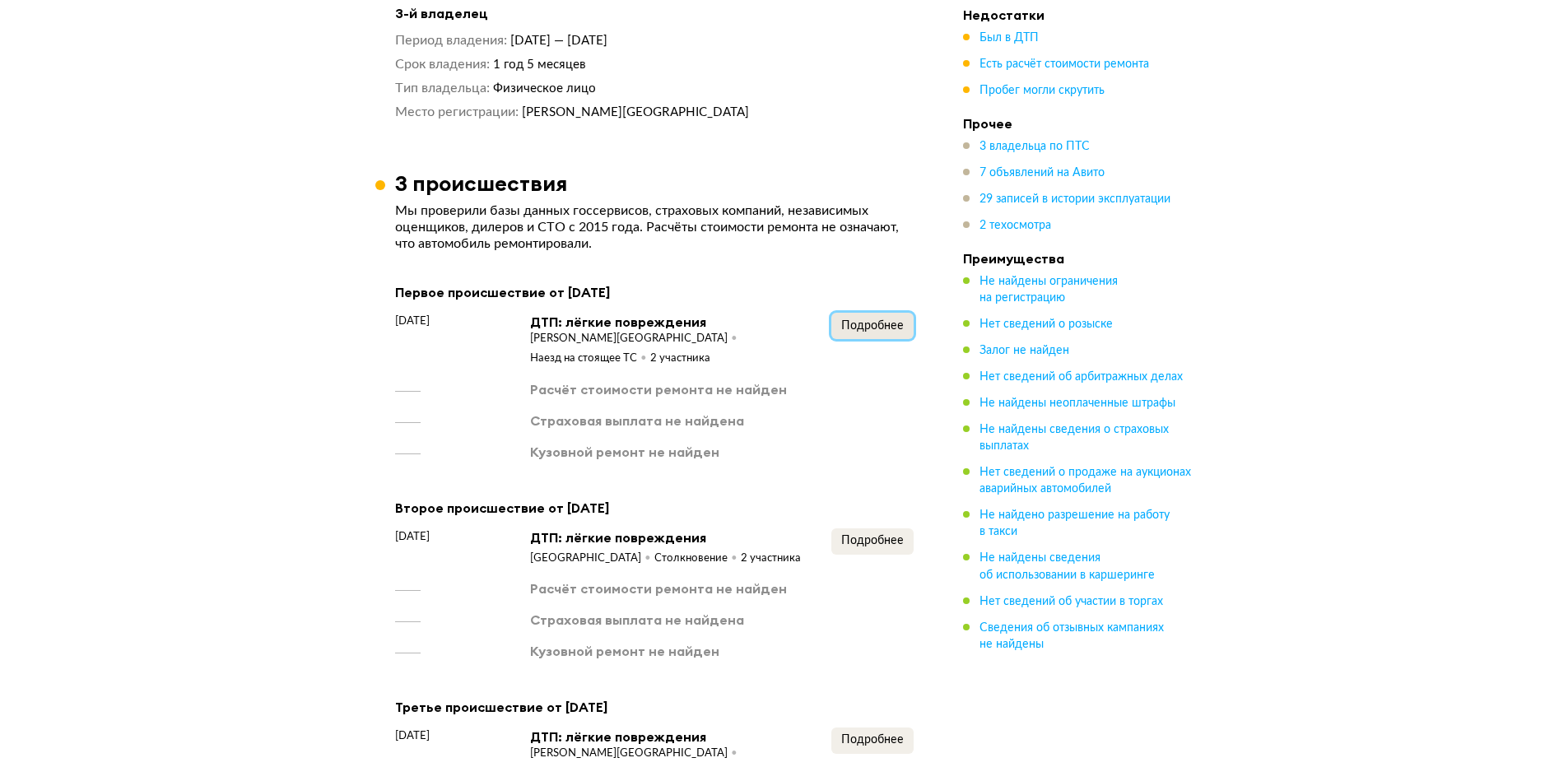
click at [886, 320] on span "Подробнее" at bounding box center [872, 326] width 63 height 12
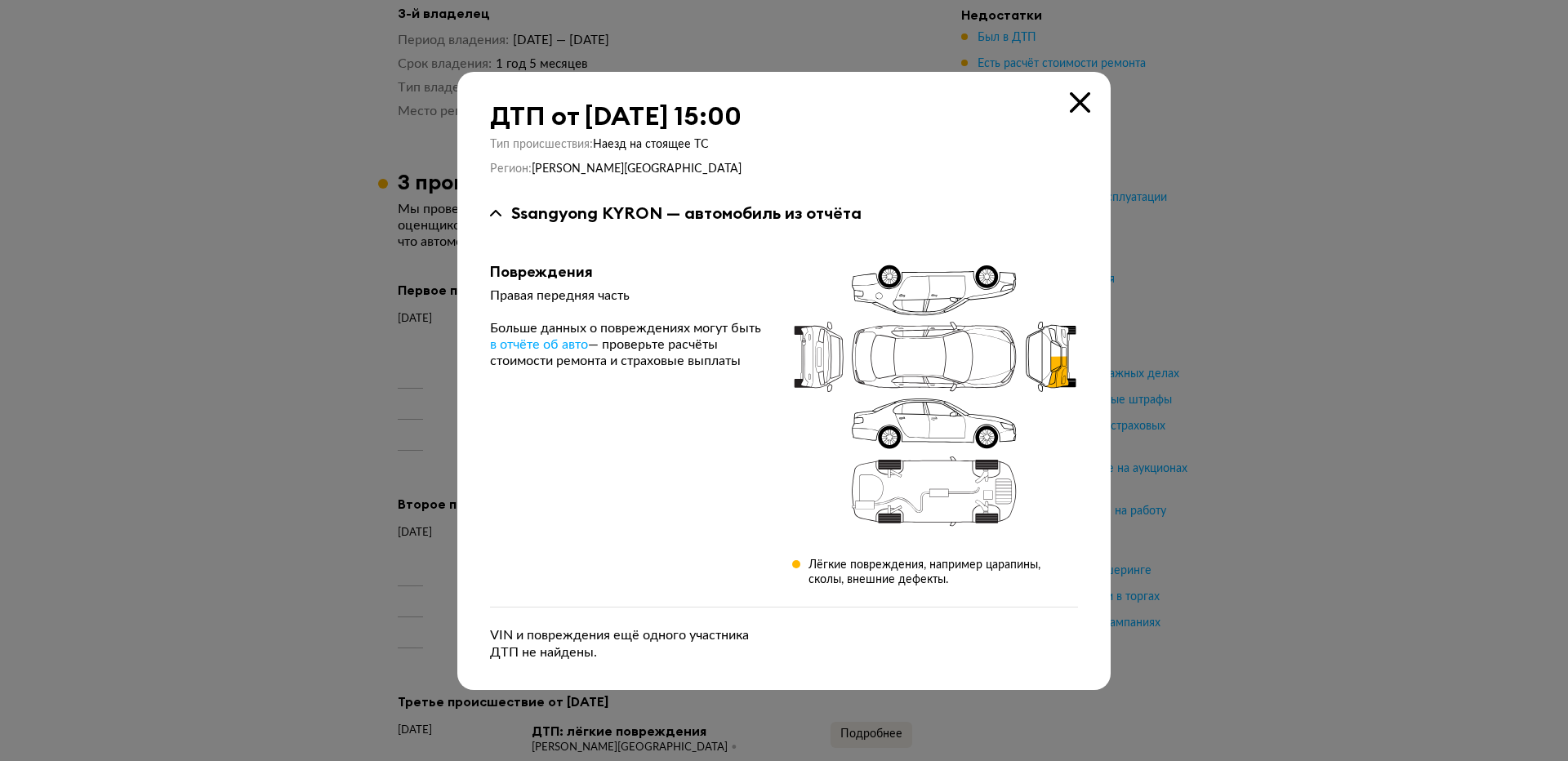
drag, startPoint x: 1233, startPoint y: 443, endPoint x: 1199, endPoint y: 453, distance: 35.4
click at [1232, 443] on div at bounding box center [784, 380] width 1568 height 761
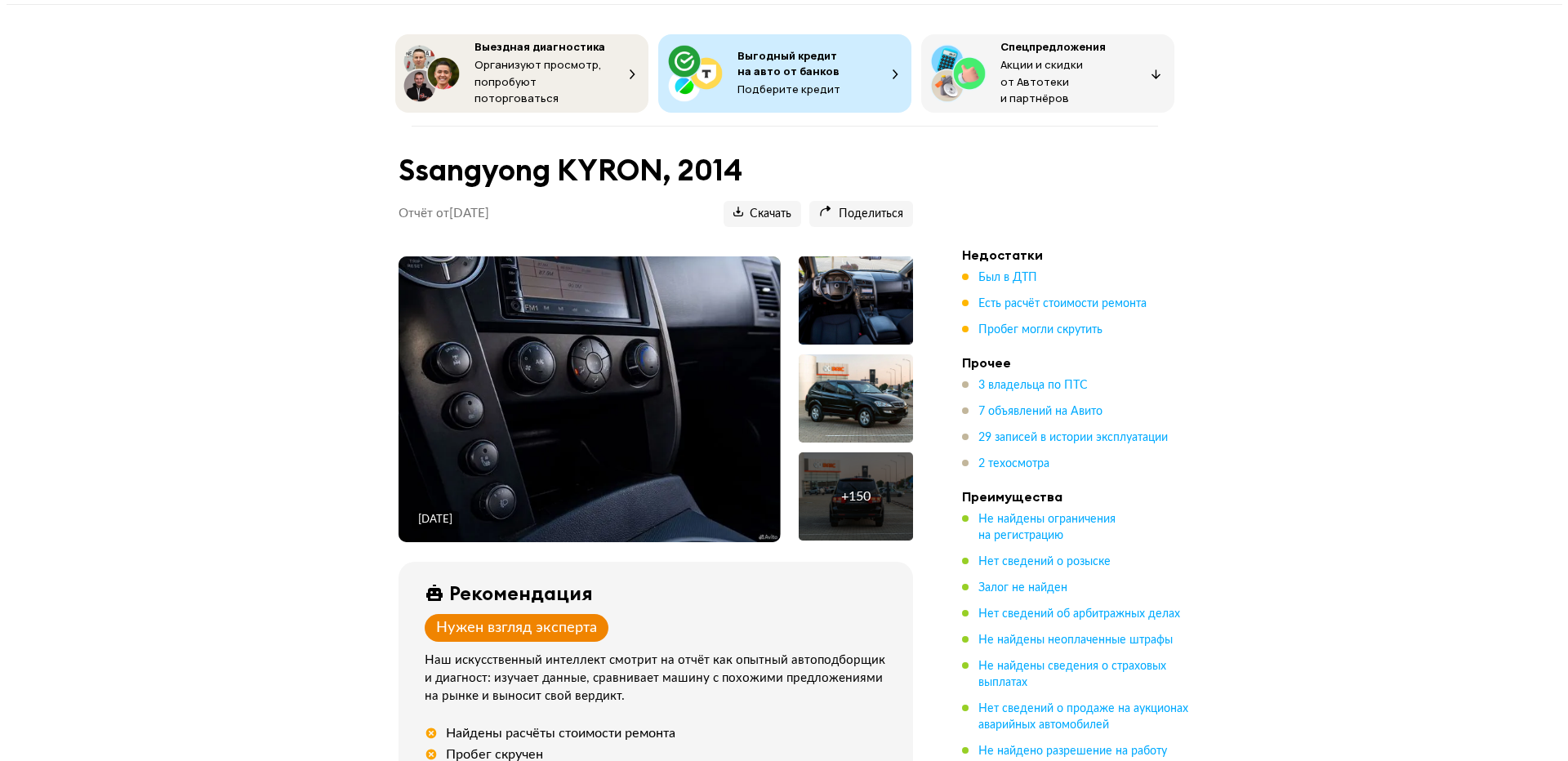
scroll to position [0, 0]
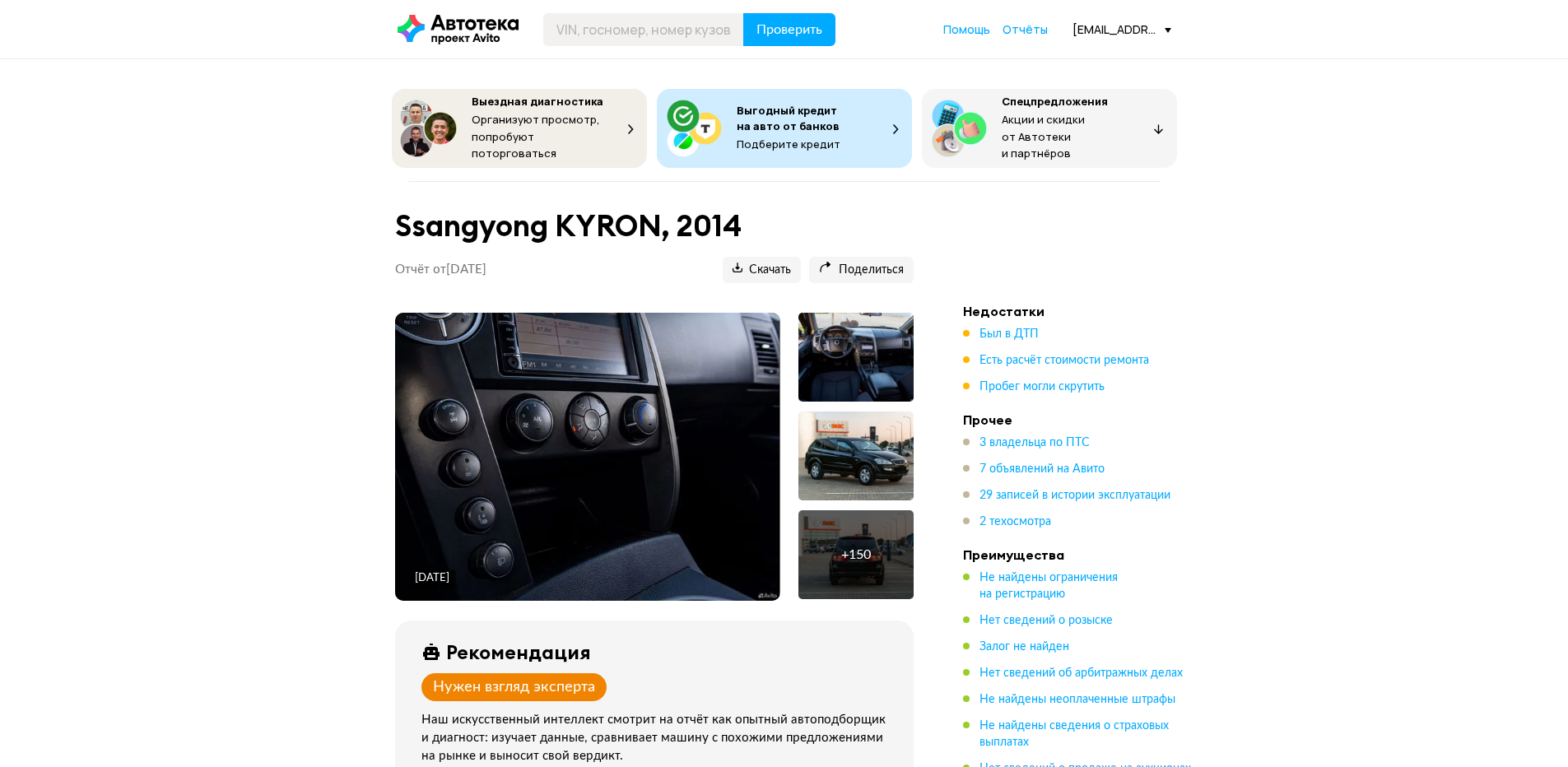
click at [848, 573] on div "+ 150" at bounding box center [856, 555] width 115 height 89
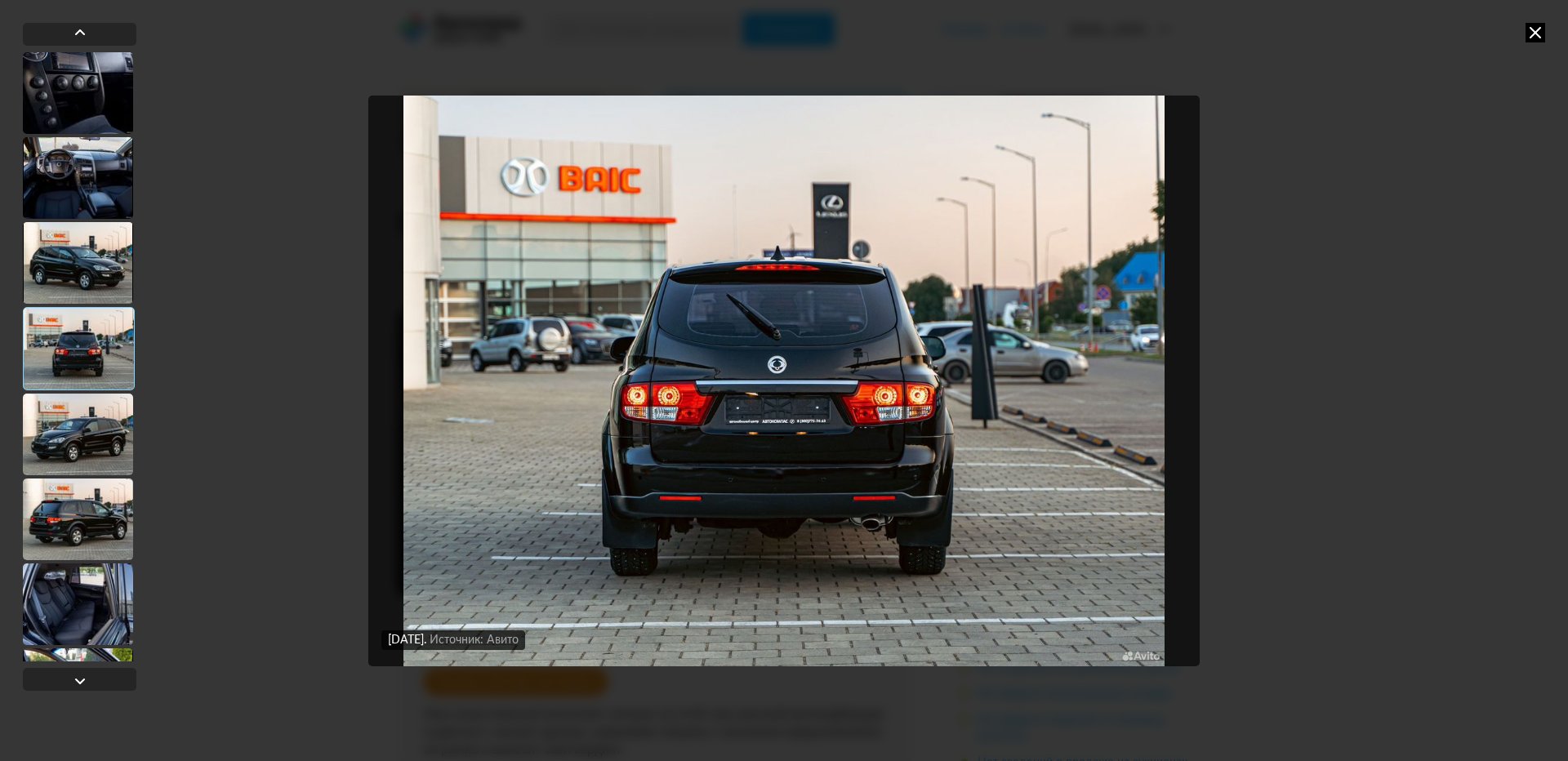
click at [77, 615] on div at bounding box center [78, 604] width 110 height 82
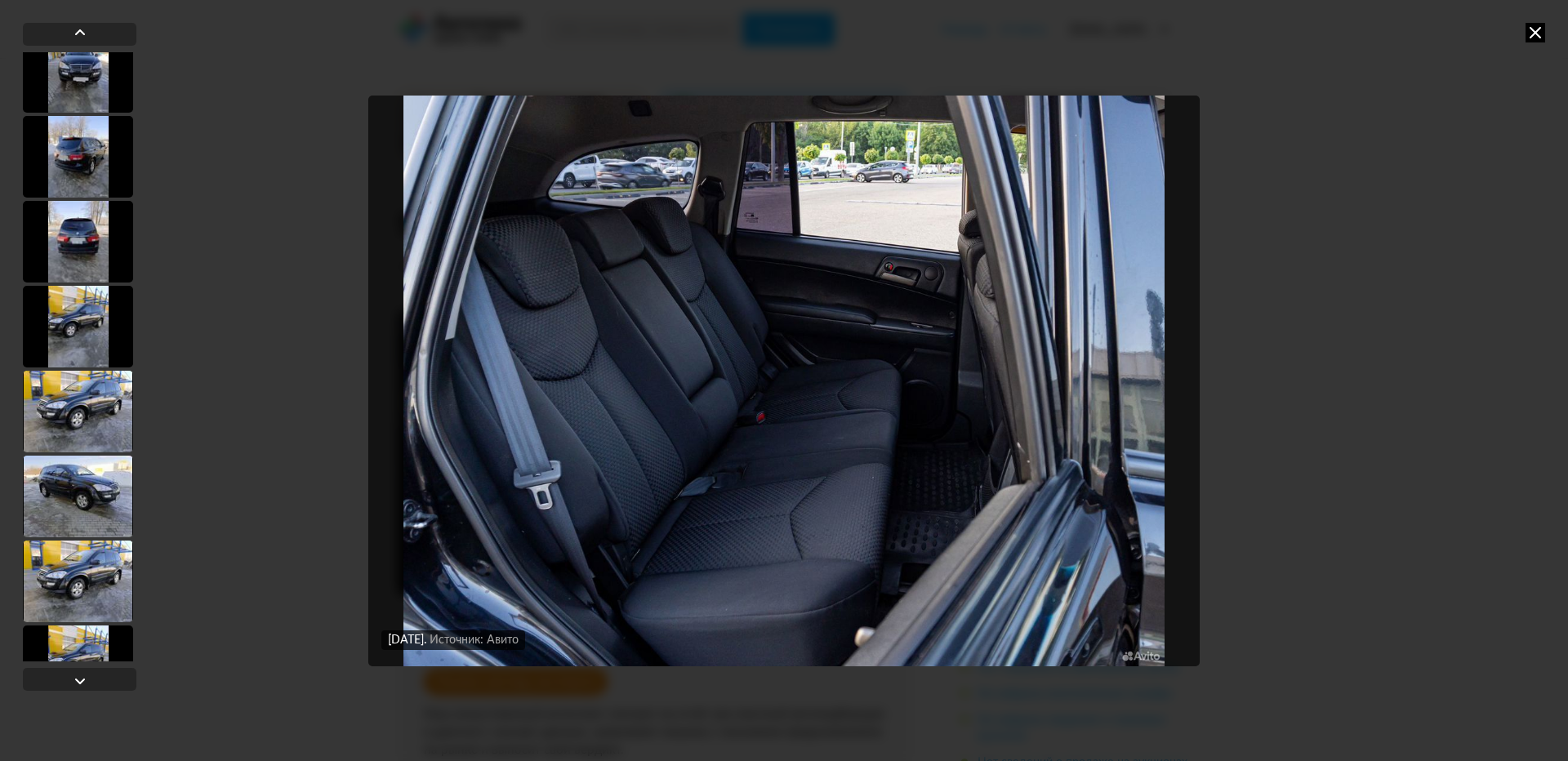
scroll to position [8006, 0]
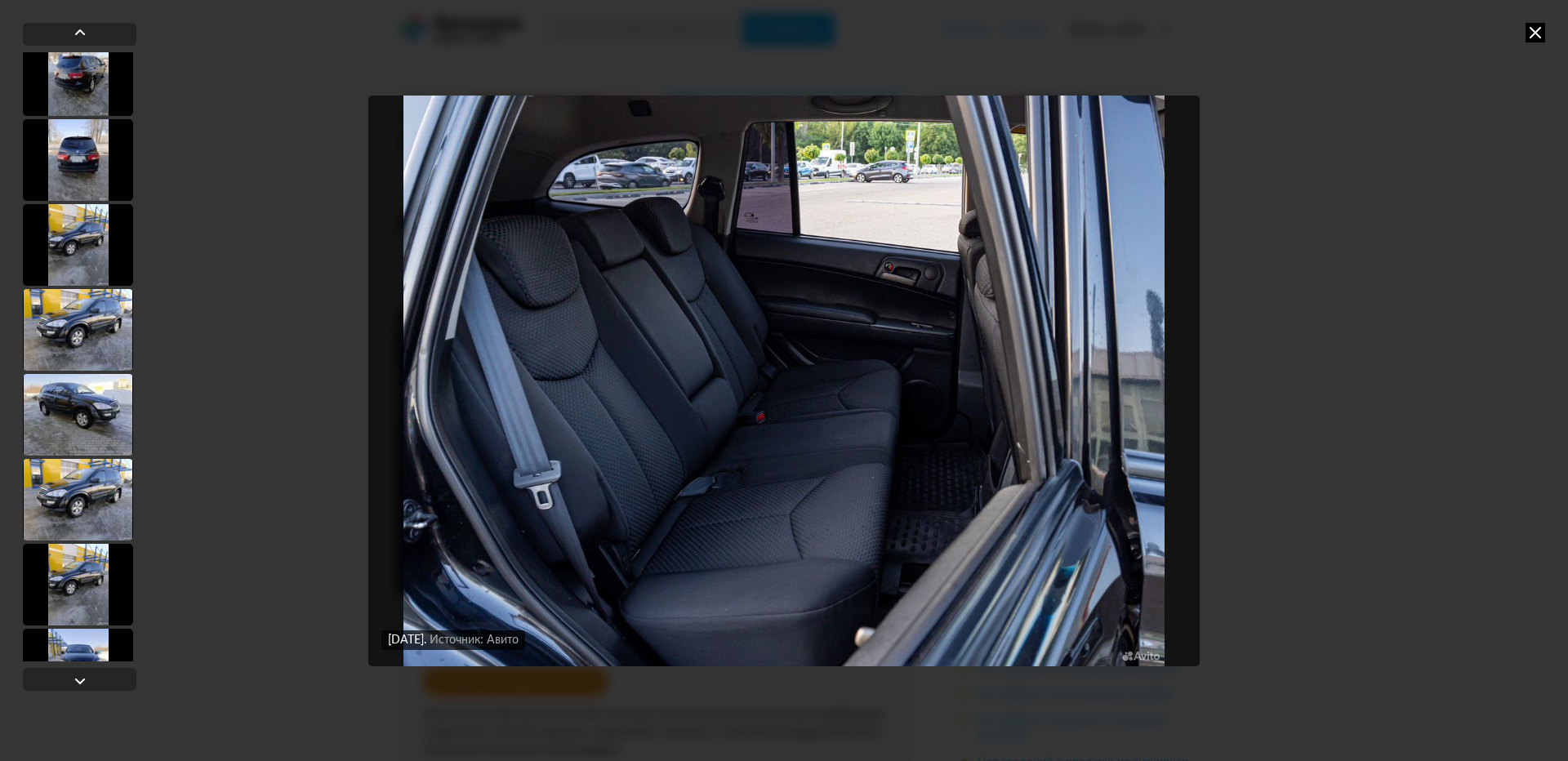
click at [102, 438] on div at bounding box center [78, 415] width 110 height 82
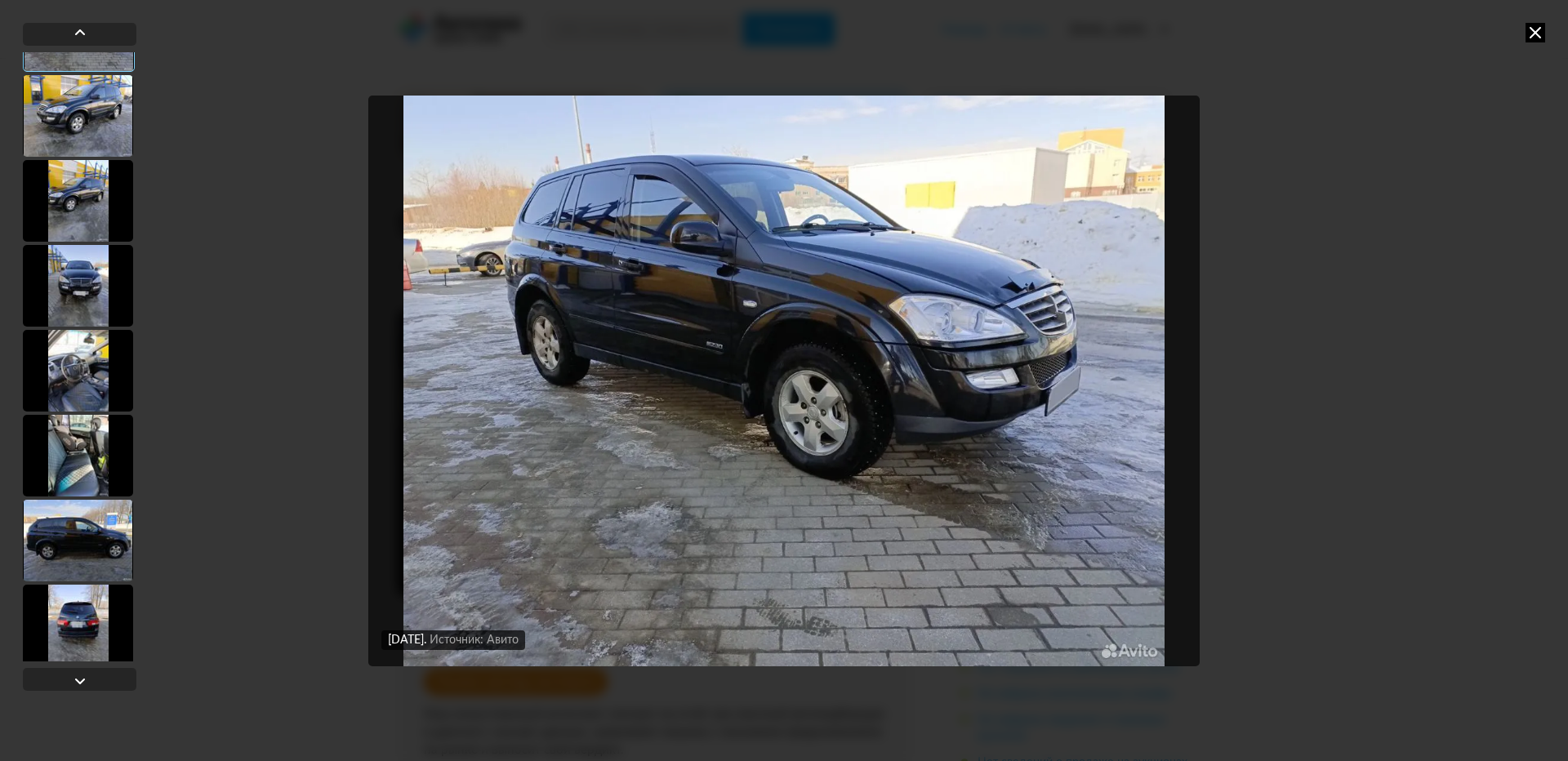
scroll to position [8495, 0]
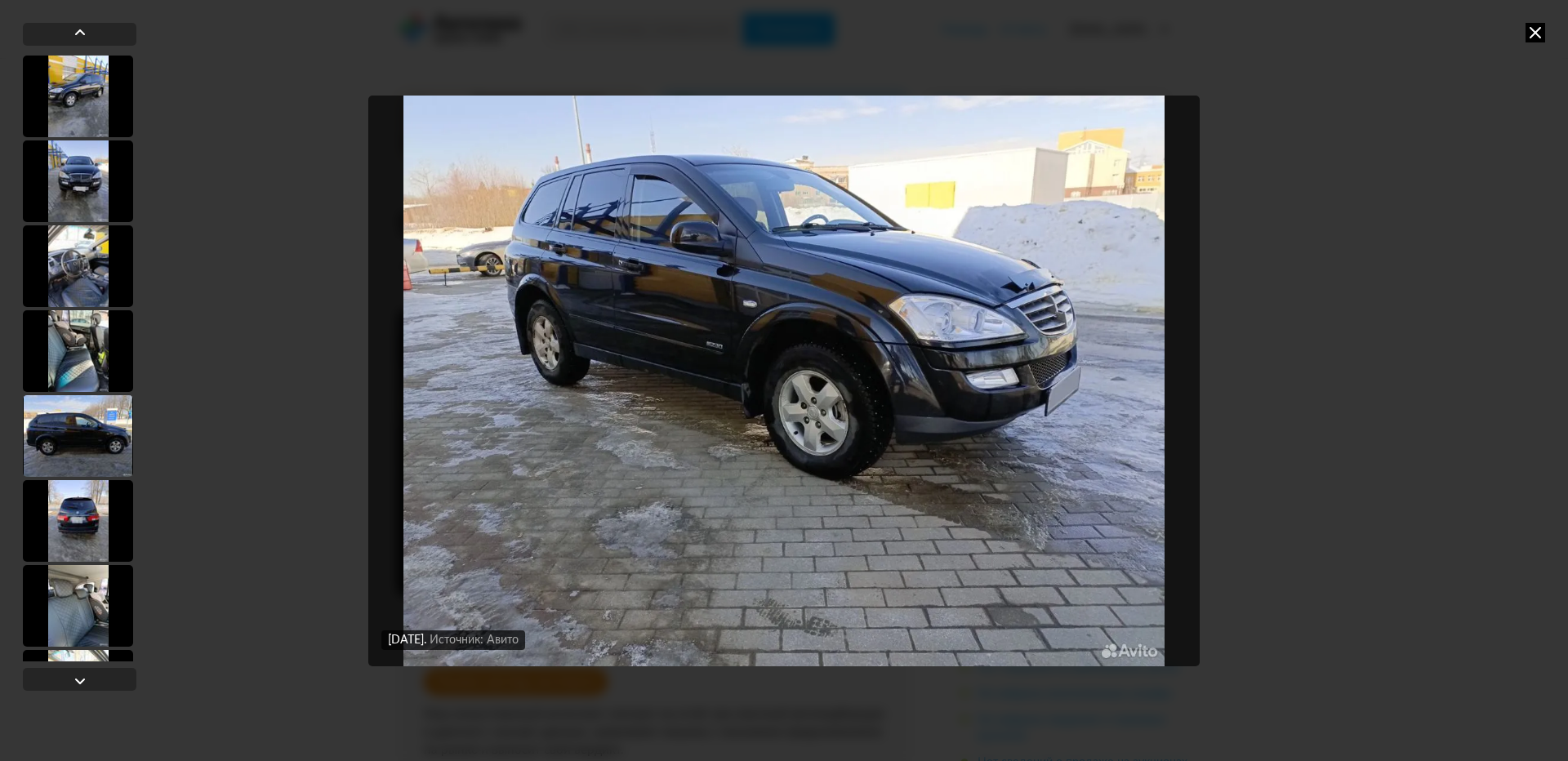
click at [85, 453] on div at bounding box center [78, 436] width 110 height 82
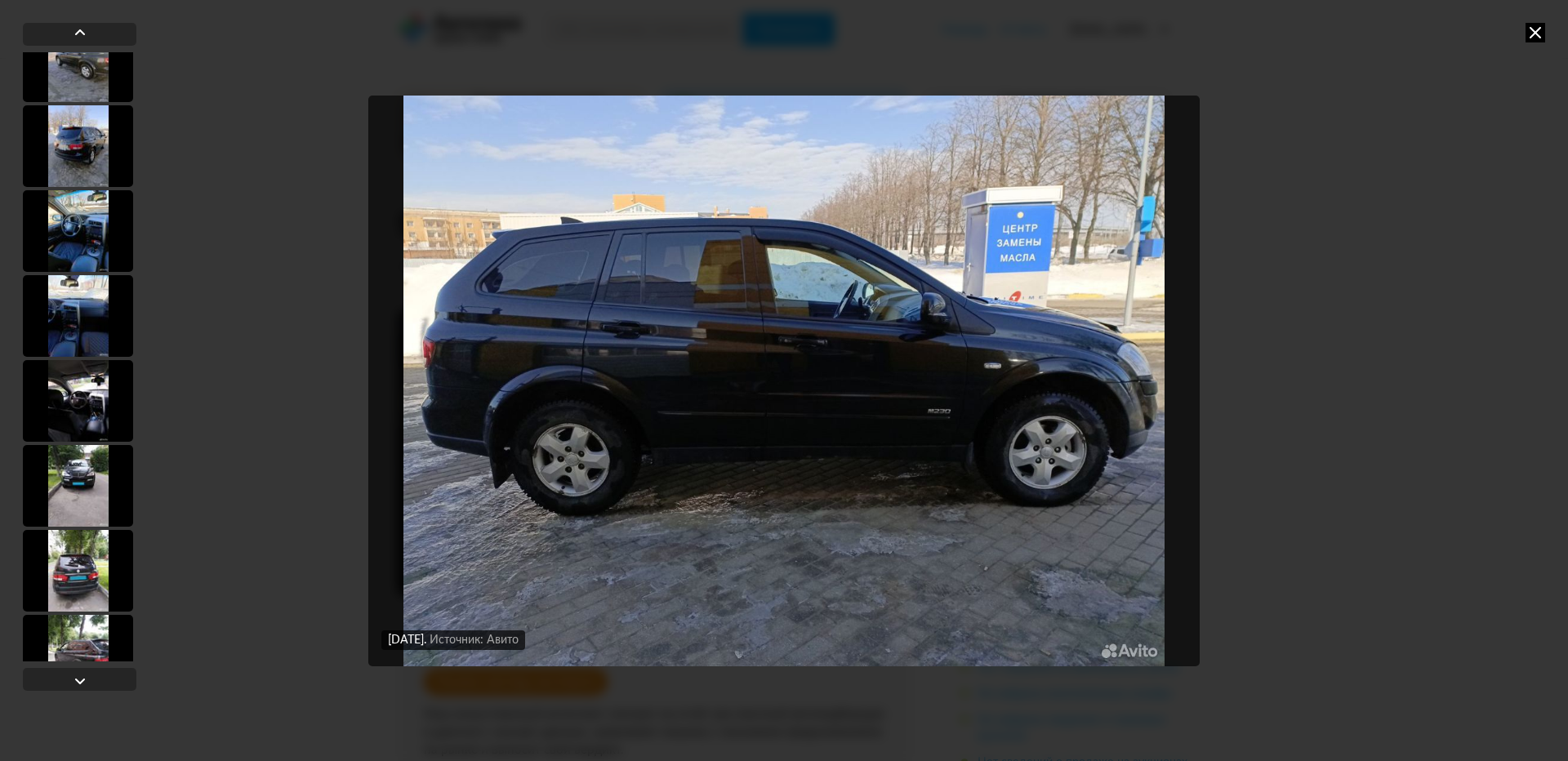
scroll to position [9474, 0]
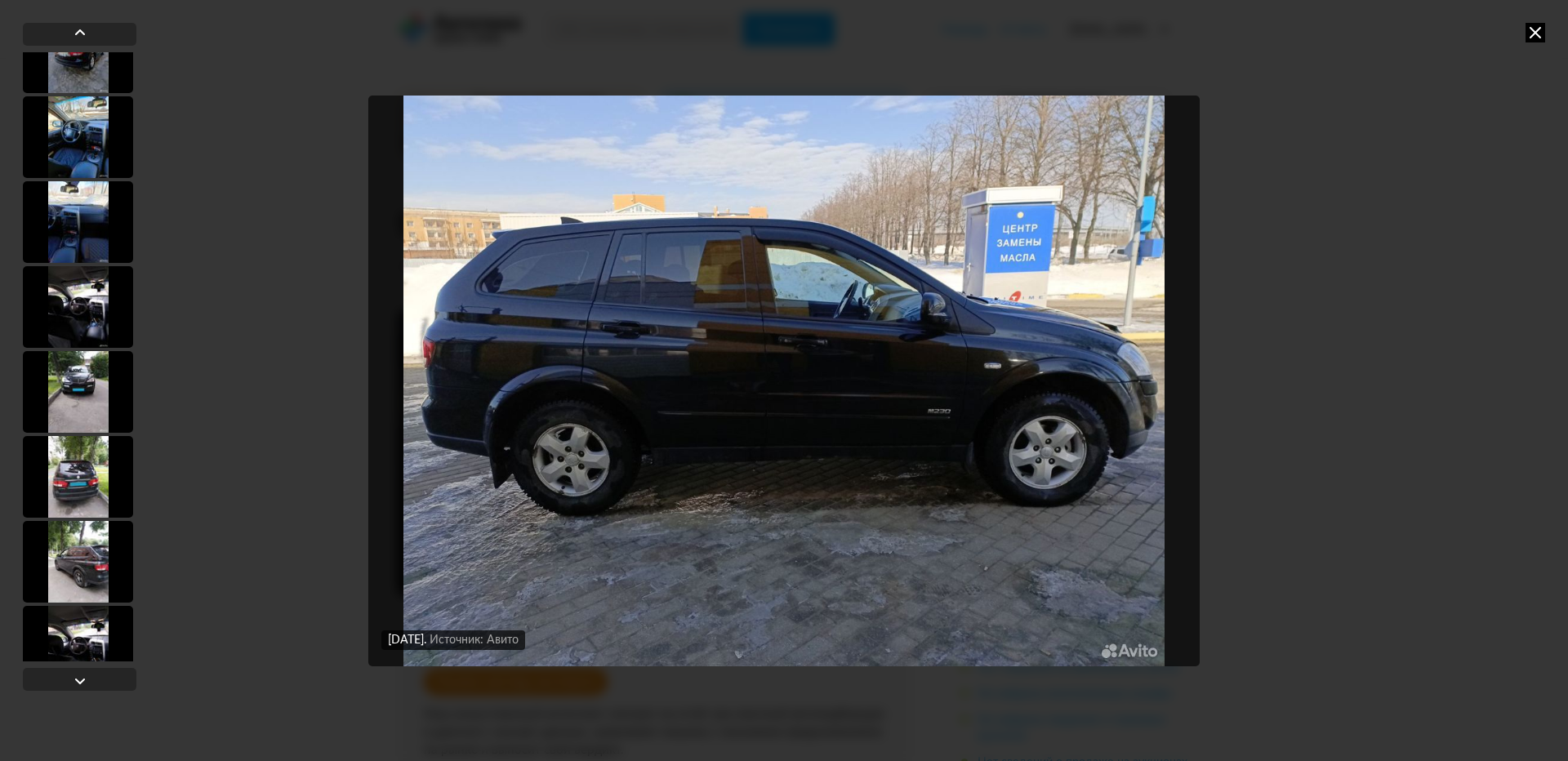
click at [85, 453] on div at bounding box center [78, 477] width 110 height 82
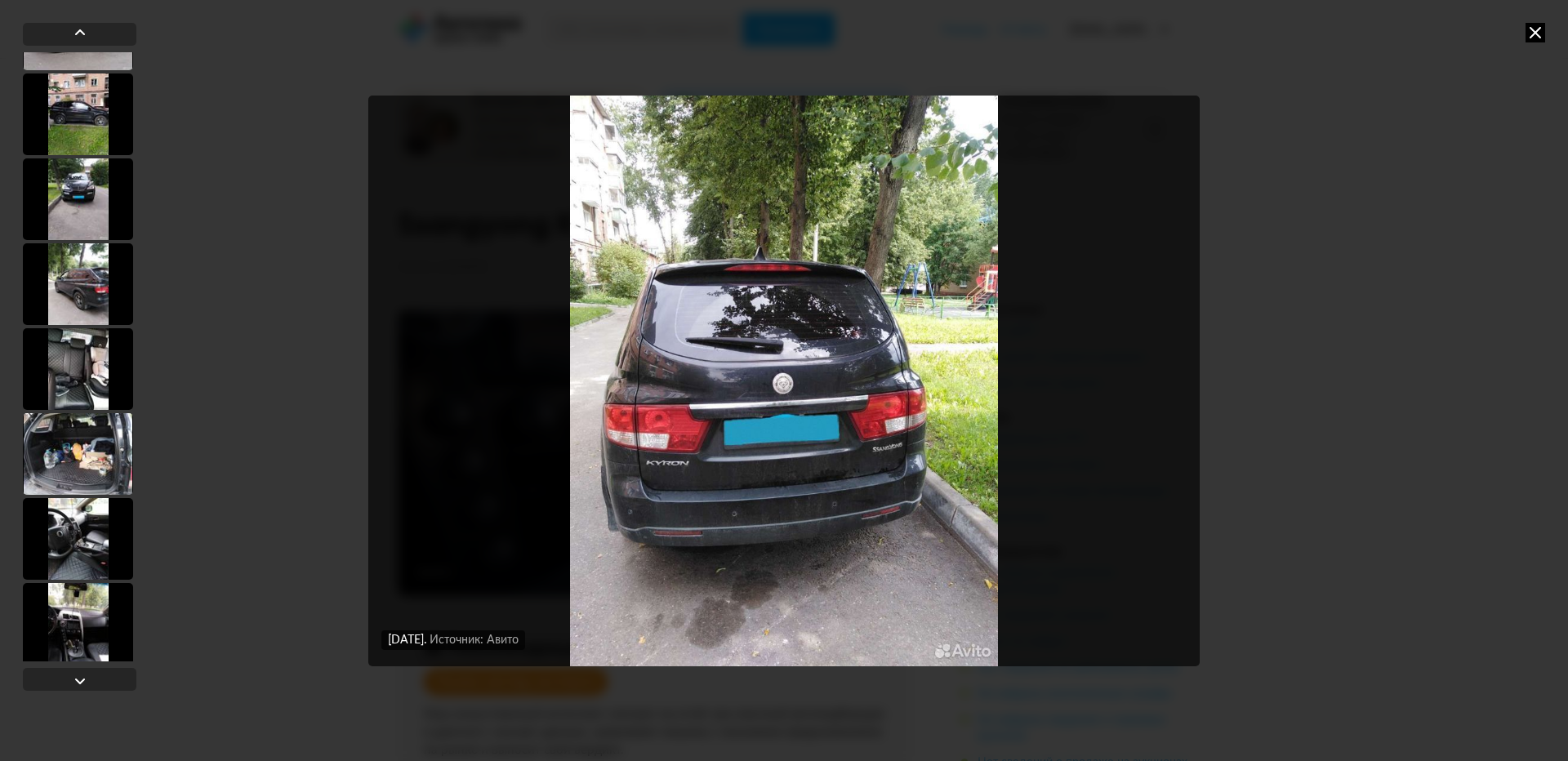
scroll to position [10371, 0]
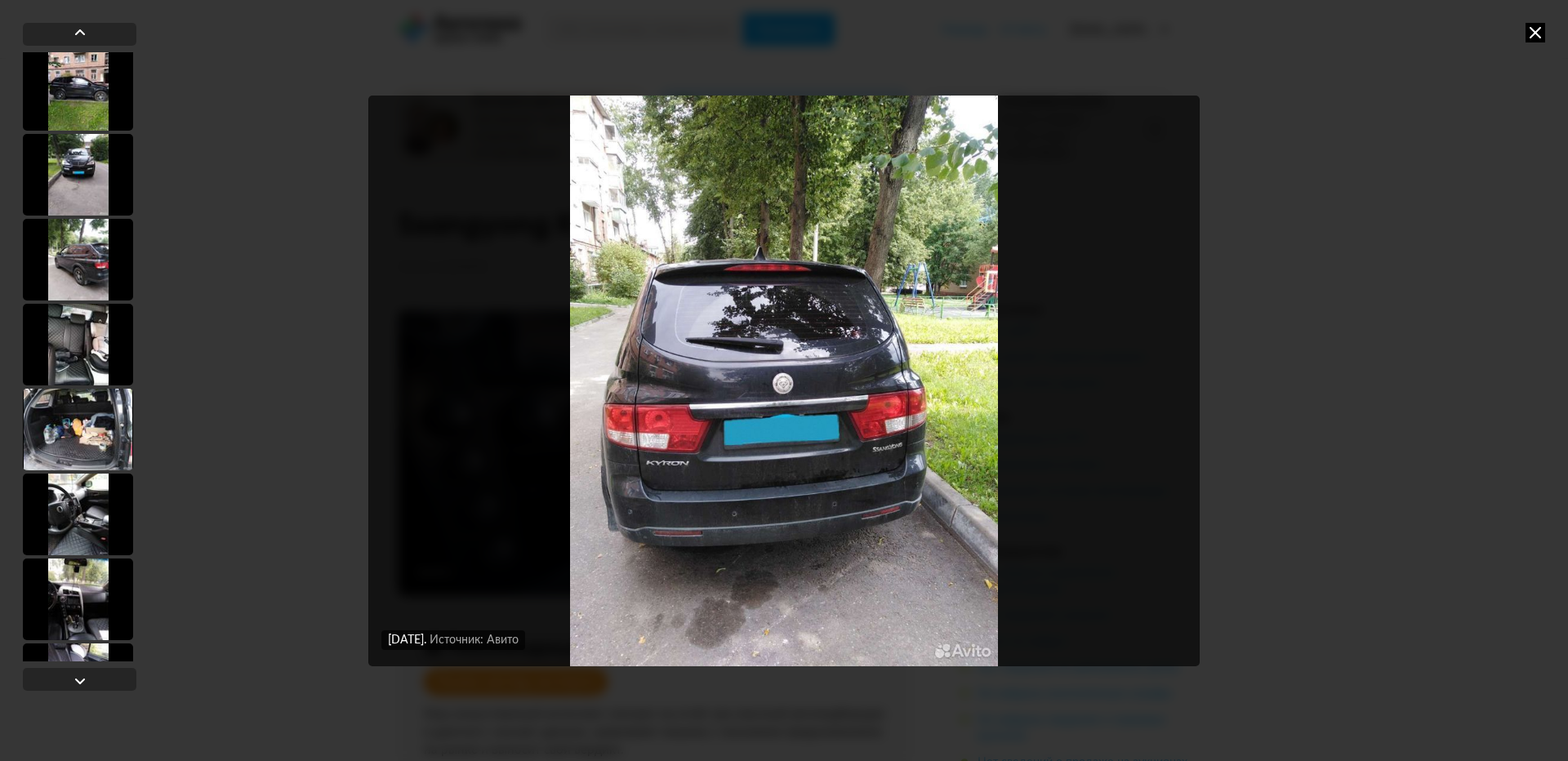
click at [85, 453] on div at bounding box center [78, 429] width 110 height 82
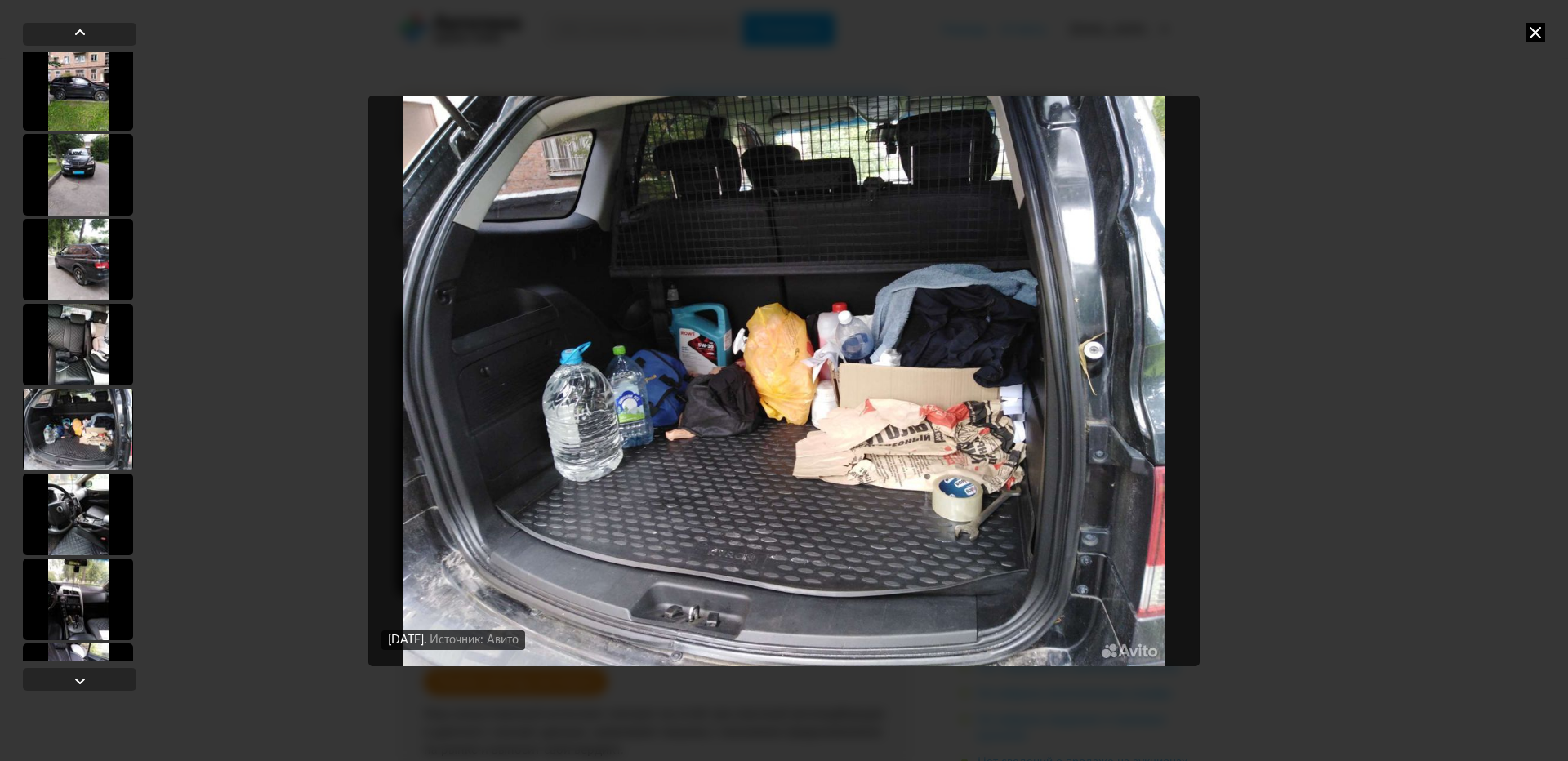
scroll to position [10369, 0]
click at [88, 478] on div at bounding box center [78, 515] width 110 height 82
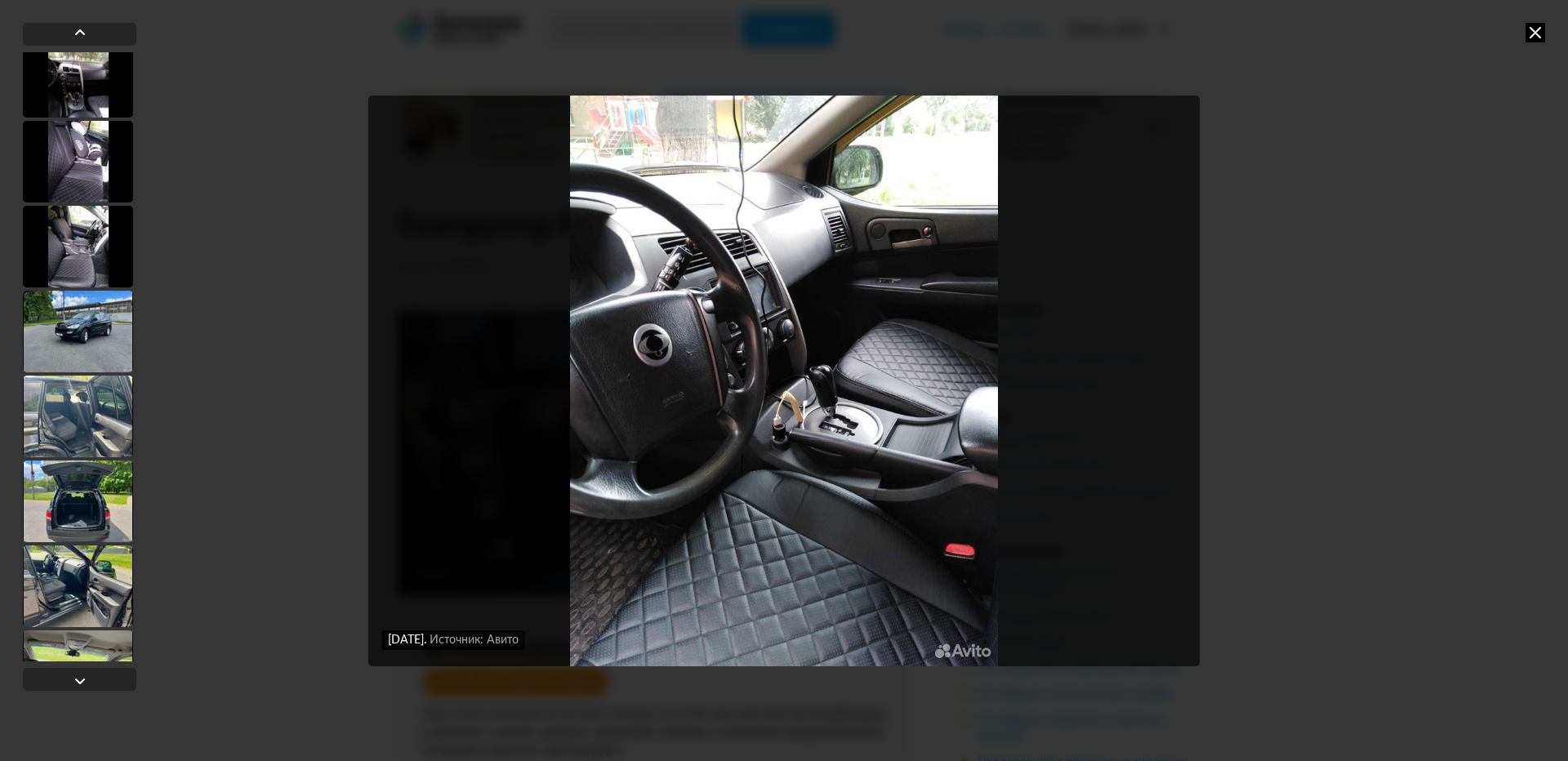
scroll to position [10941, 0]
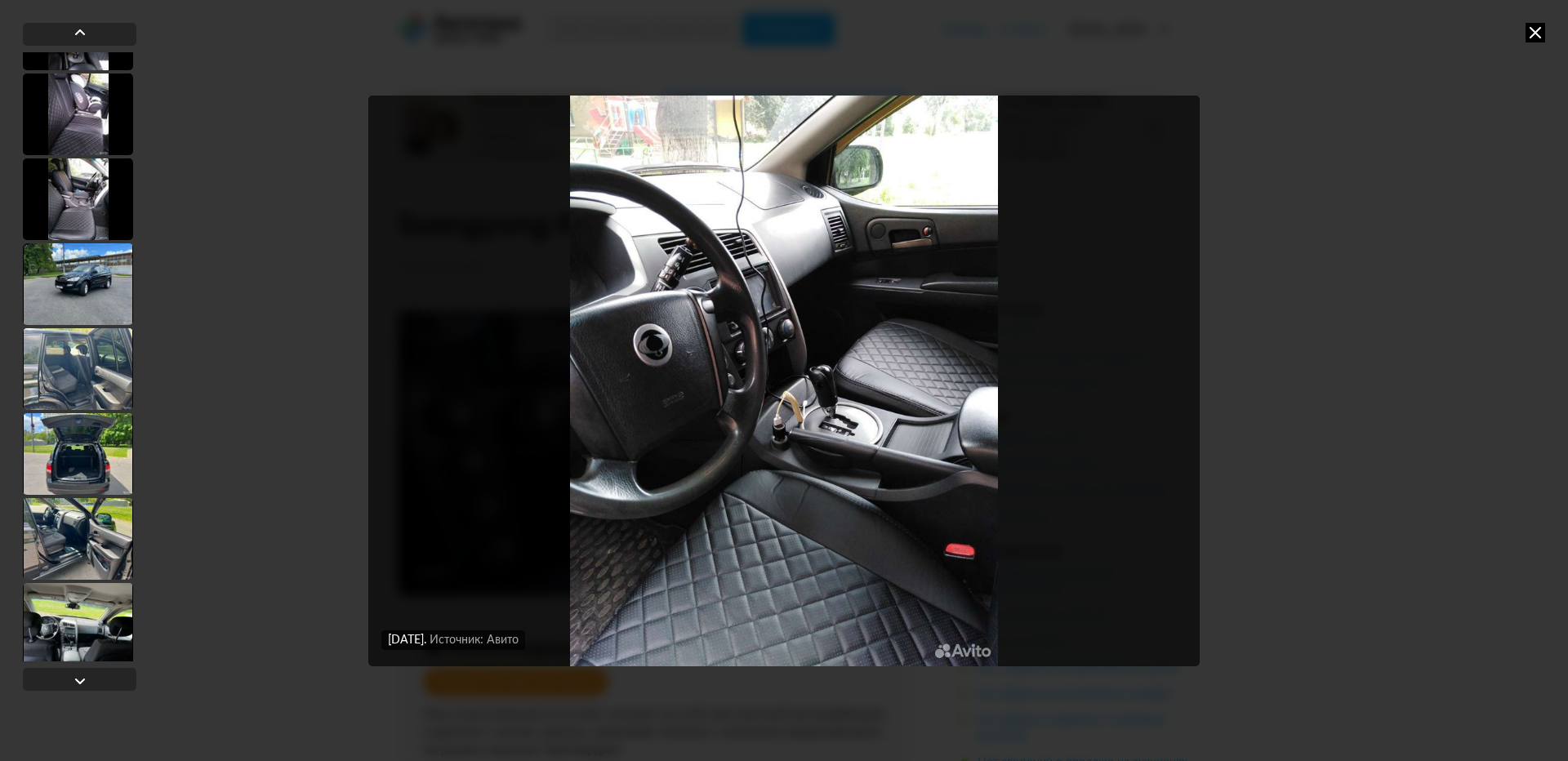
click at [88, 478] on div at bounding box center [78, 454] width 110 height 82
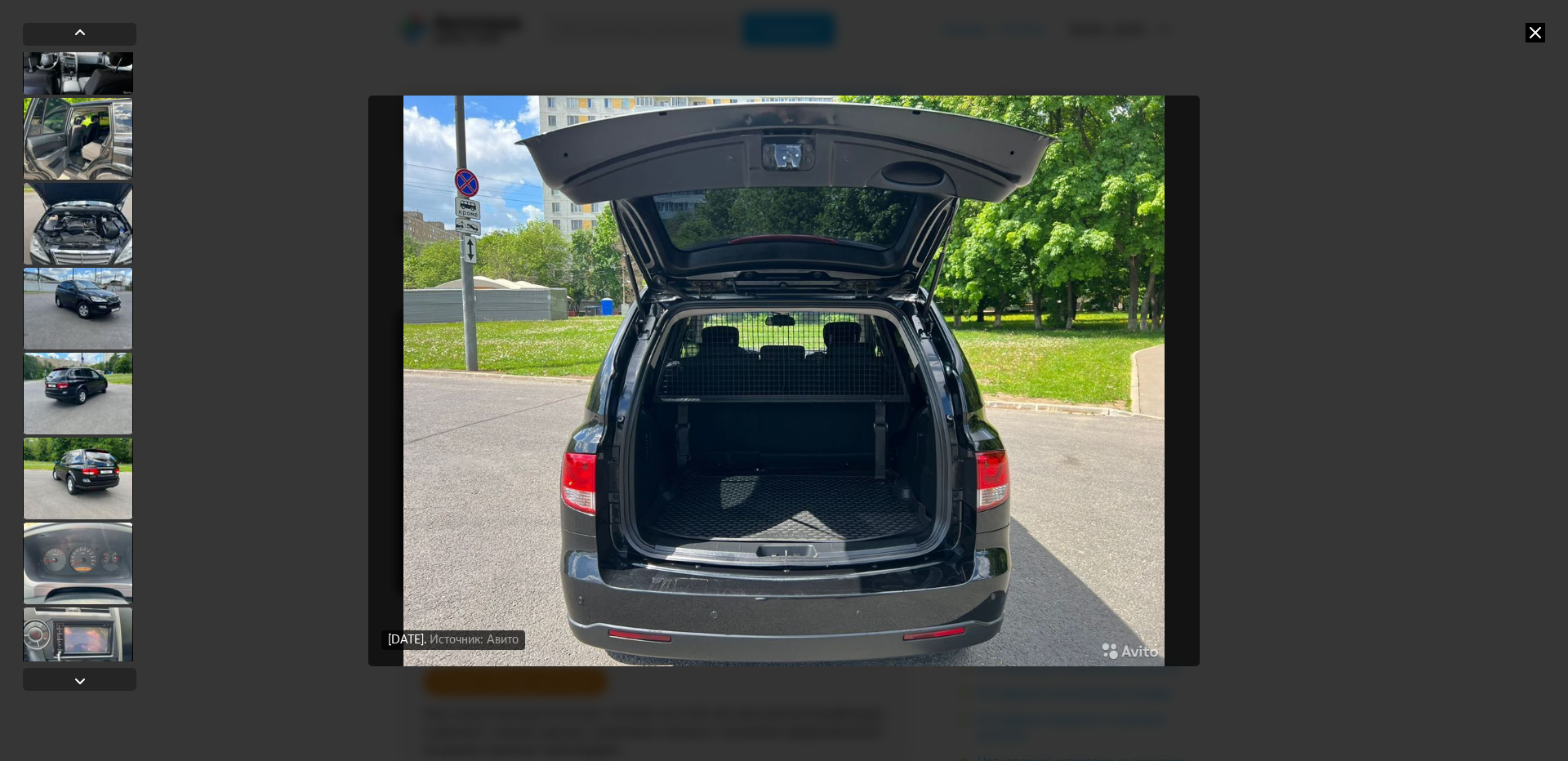
click at [93, 466] on div at bounding box center [78, 478] width 110 height 82
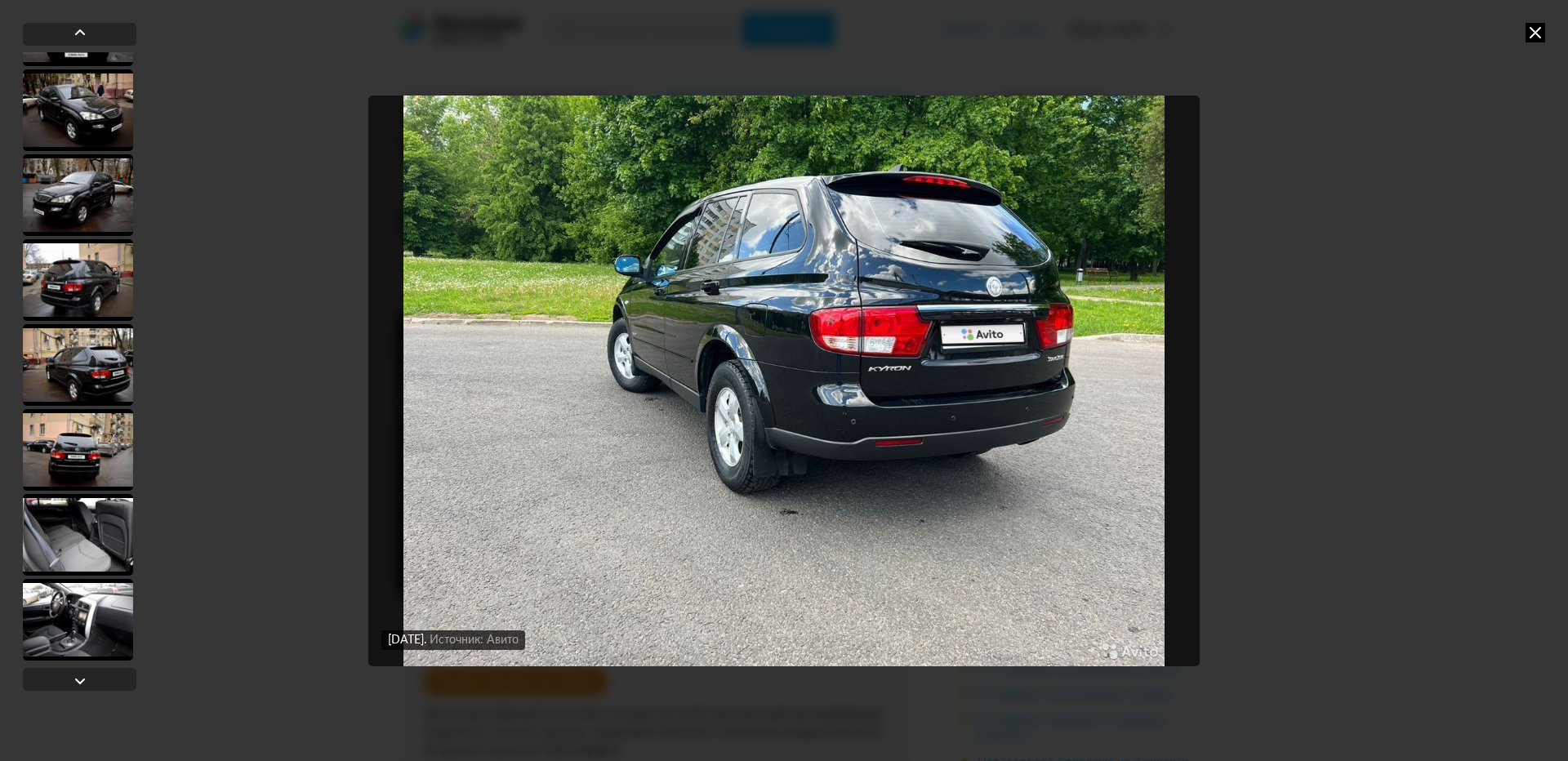
scroll to position [12392, 0]
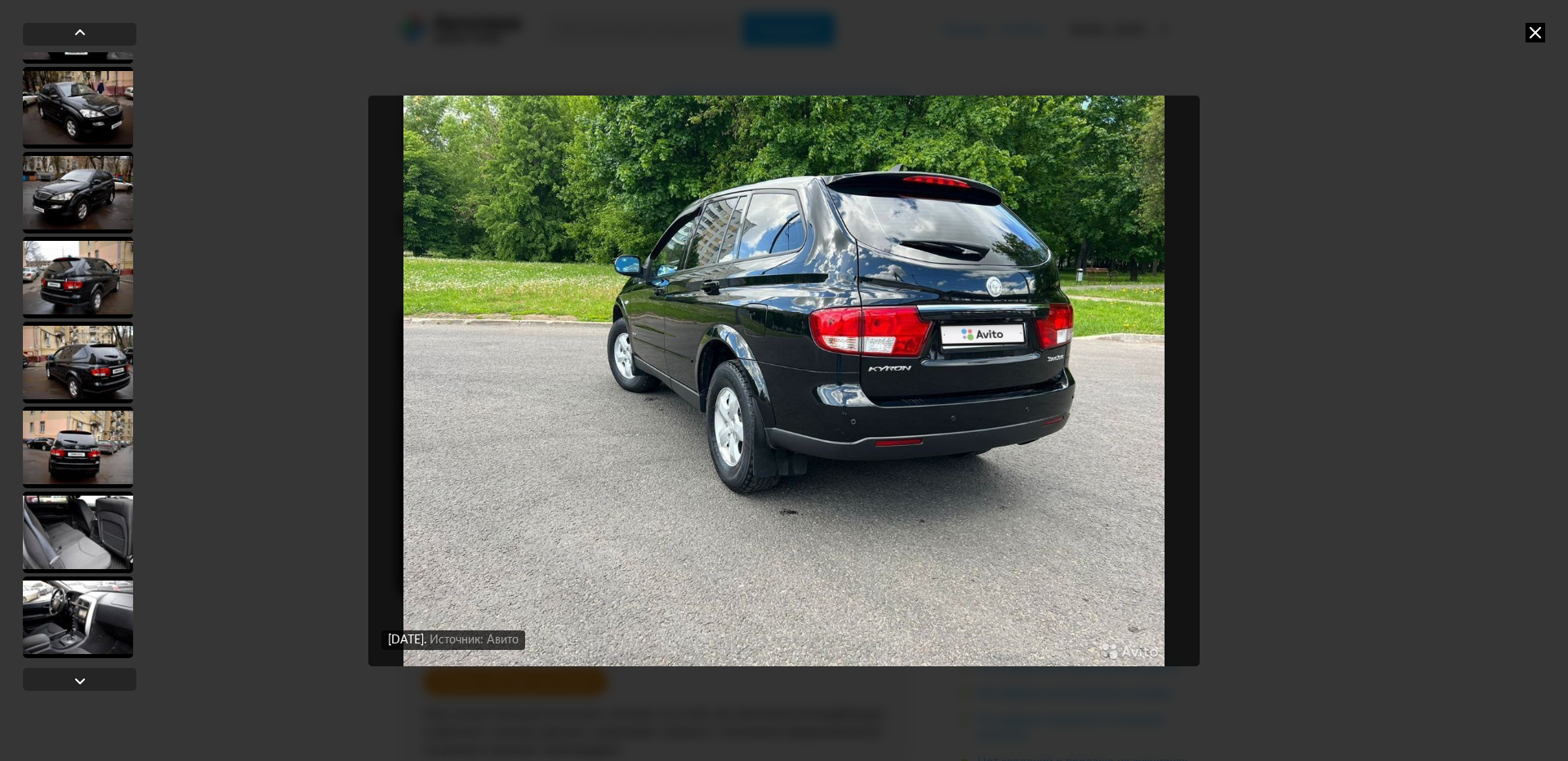
click at [97, 449] on div at bounding box center [78, 447] width 110 height 82
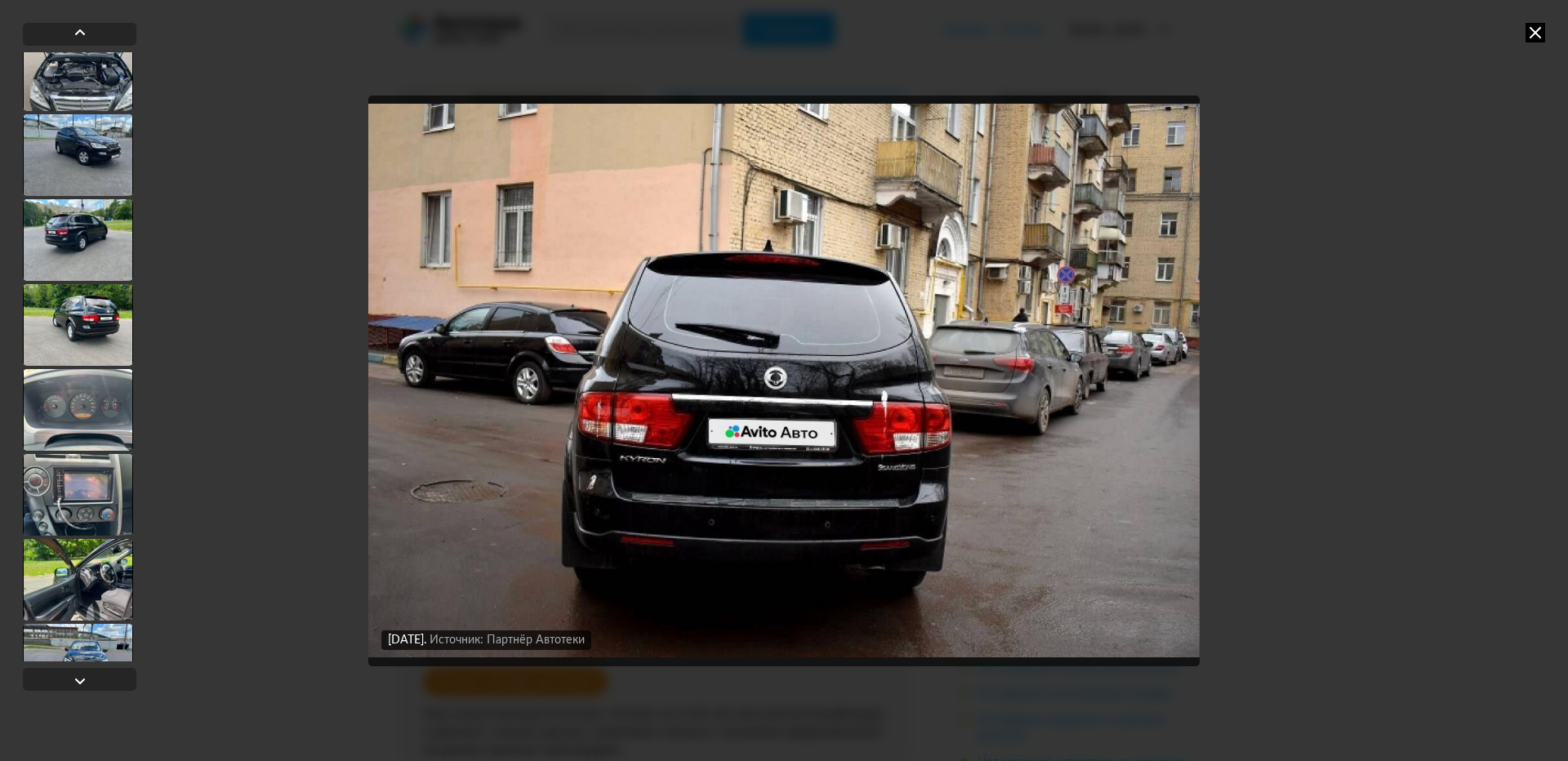
scroll to position [11657, 0]
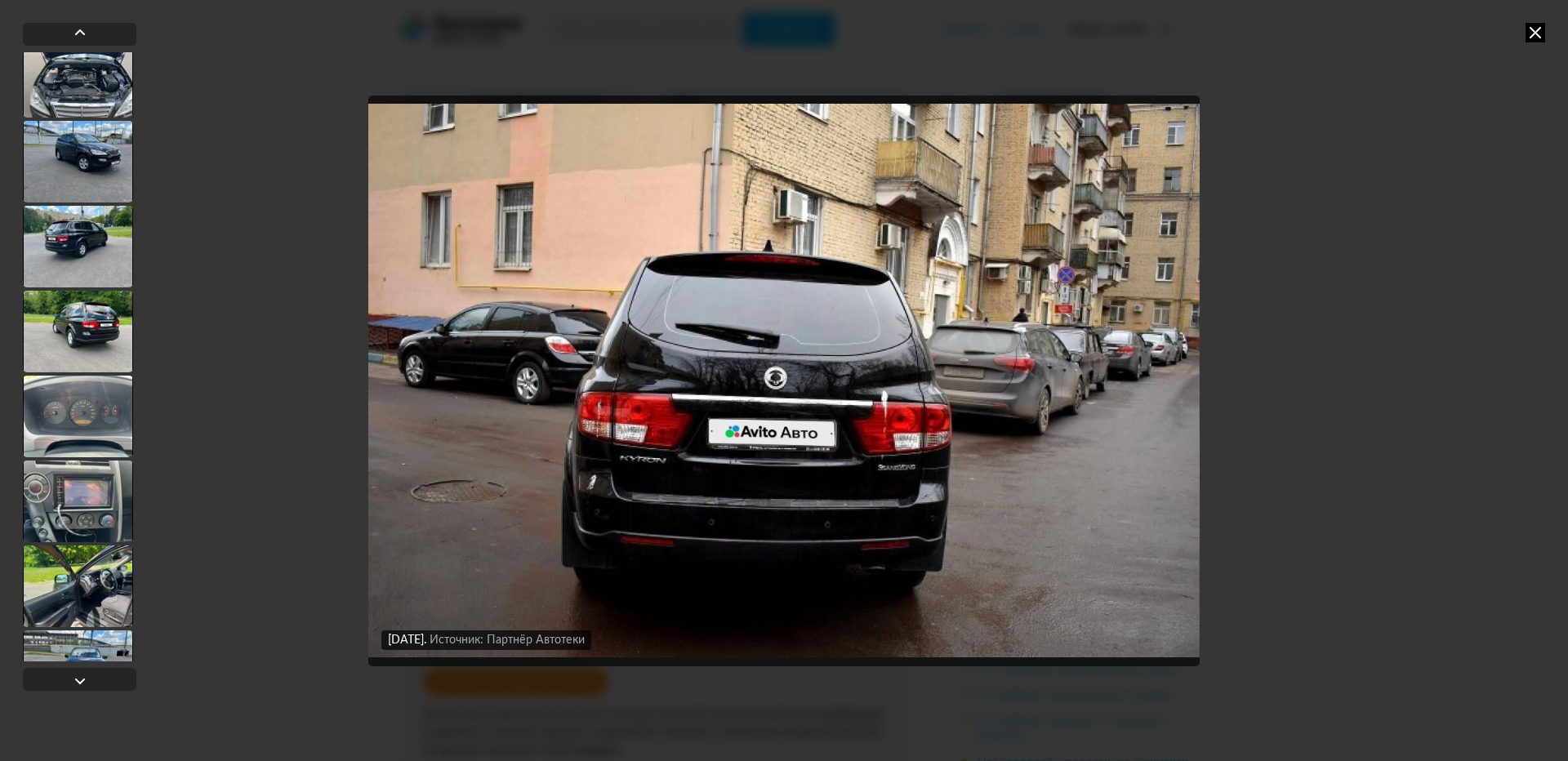
click at [105, 357] on div at bounding box center [78, 331] width 110 height 82
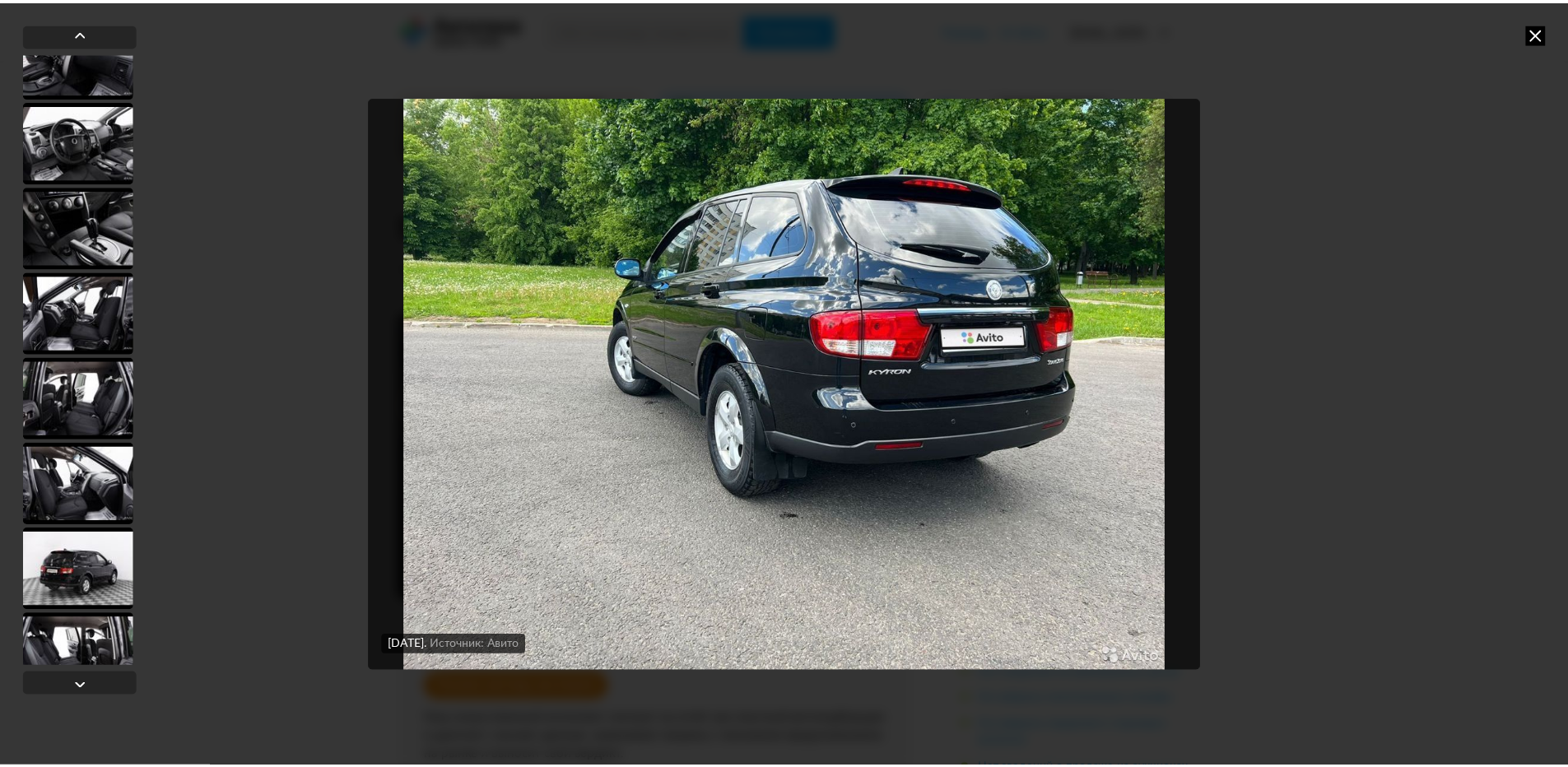
scroll to position [6890, 0]
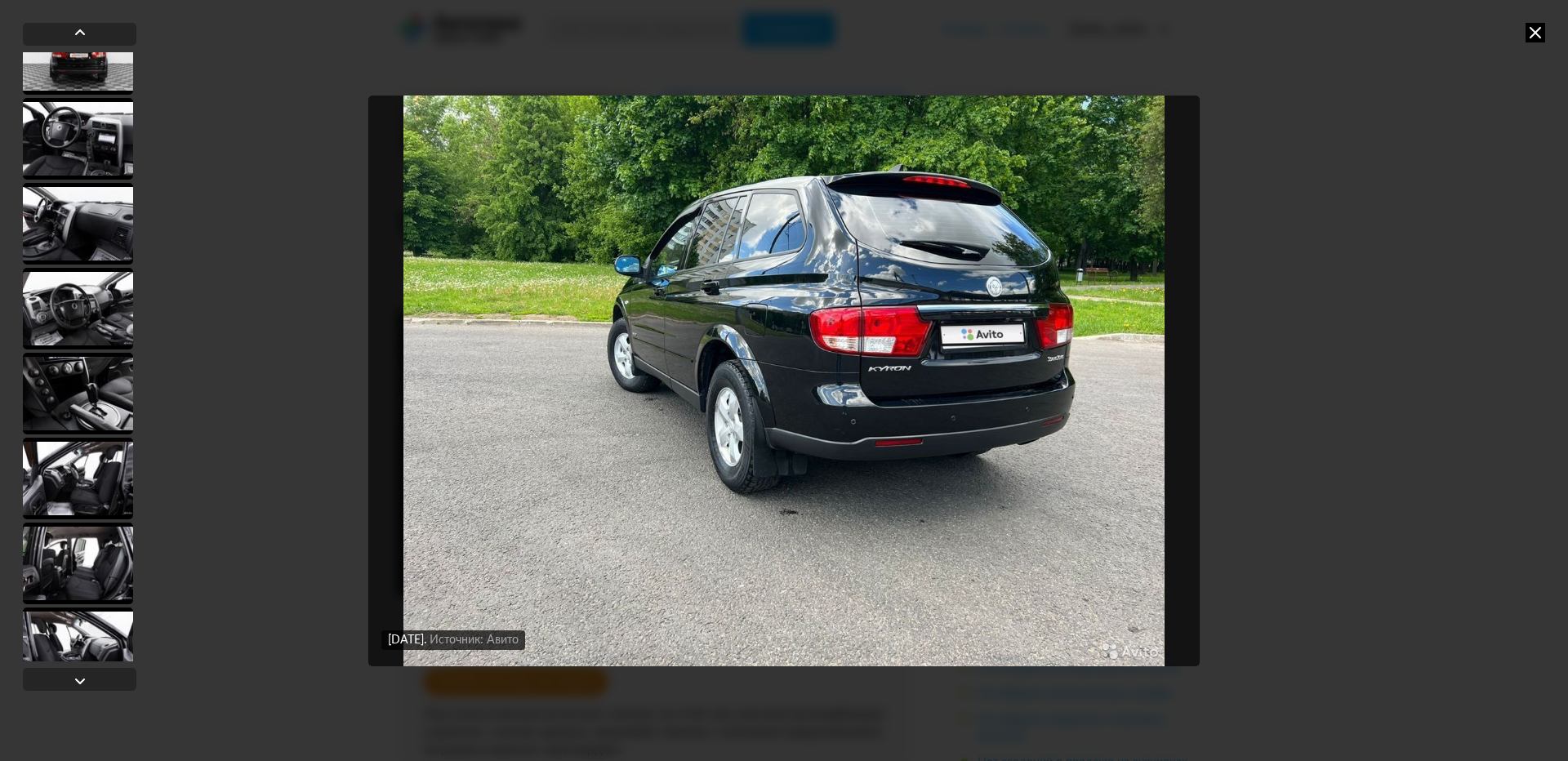
click at [1541, 29] on icon at bounding box center [1534, 33] width 19 height 19
